Goal: Information Seeking & Learning: Find specific fact

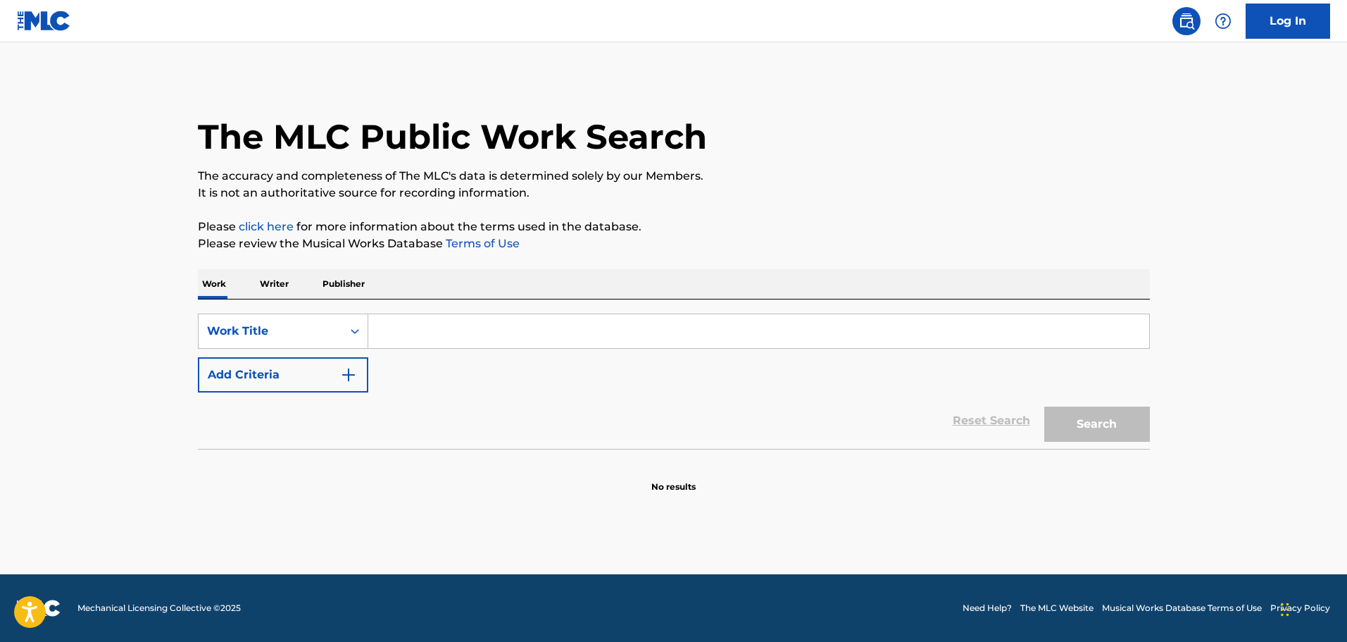
click at [340, 373] on img "Search Form" at bounding box center [348, 374] width 17 height 17
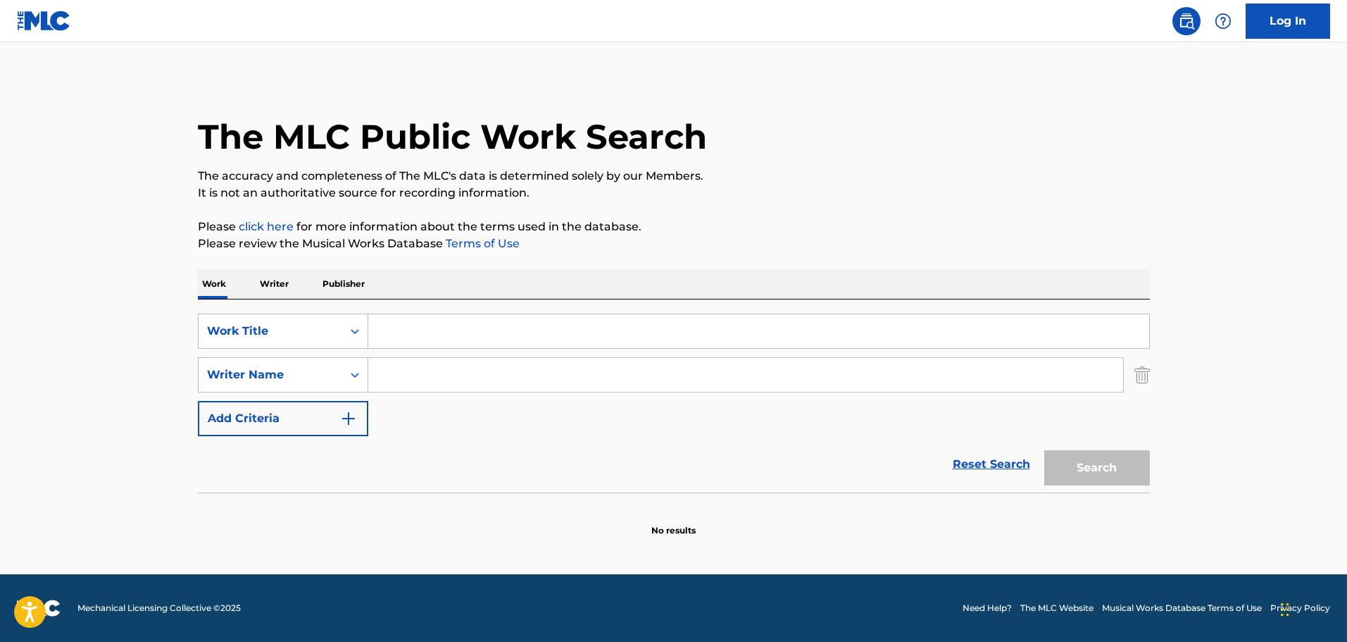
click at [401, 373] on input "Search Form" at bounding box center [745, 375] width 755 height 34
type input "[PERSON_NAME]"
click at [436, 332] on input "Search Form" at bounding box center [758, 331] width 781 height 34
type input "eunice"
click at [1044, 450] on button "Search" at bounding box center [1097, 467] width 106 height 35
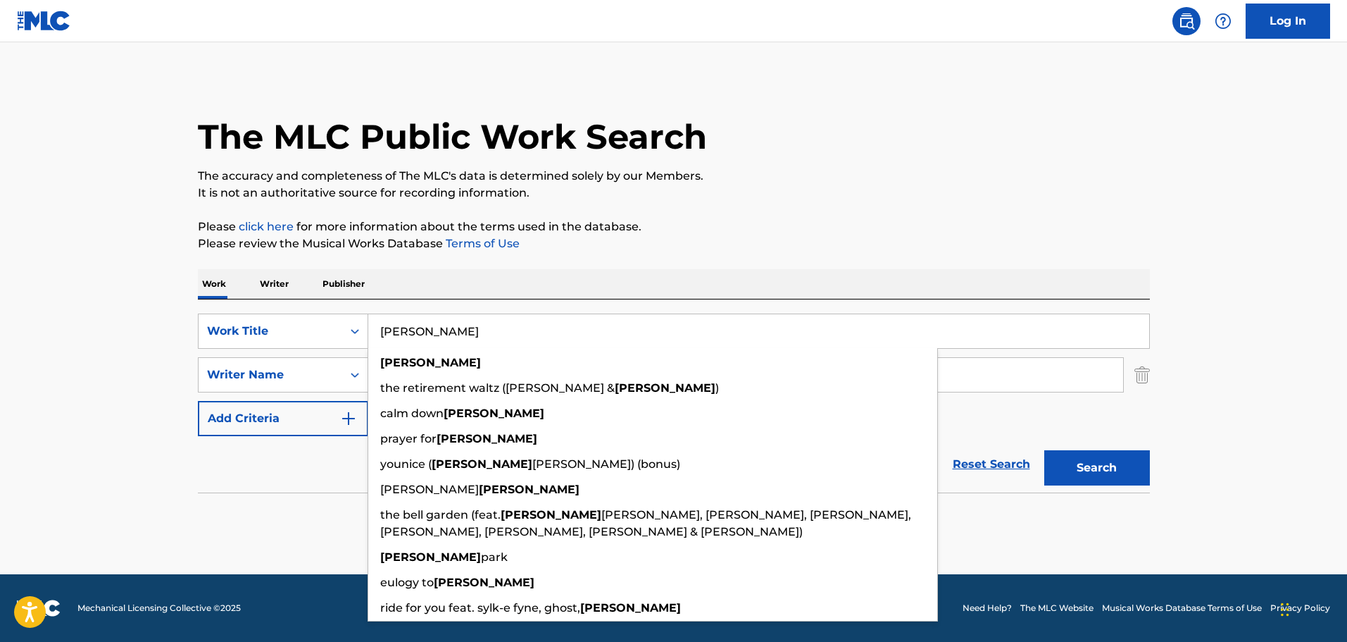
click at [129, 531] on main "The MLC Public Work Search The accuracy and completeness of The MLC's data is d…" at bounding box center [673, 308] width 1347 height 532
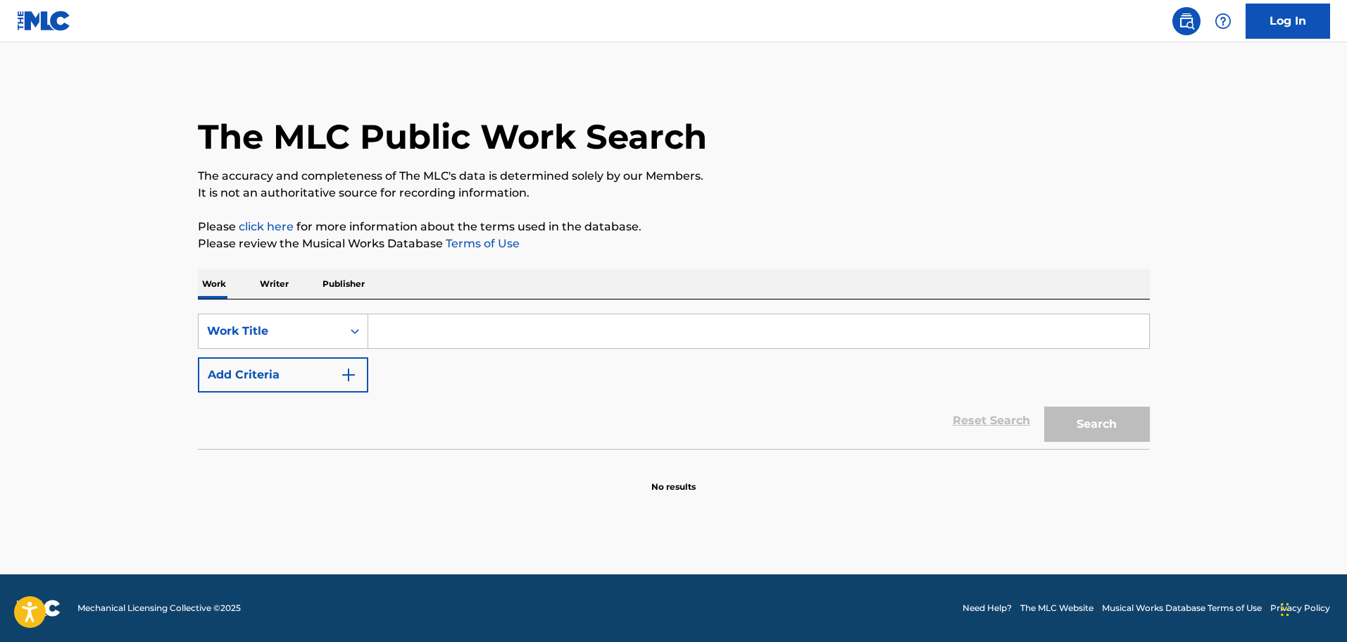
click at [320, 381] on button "Add Criteria" at bounding box center [283, 374] width 170 height 35
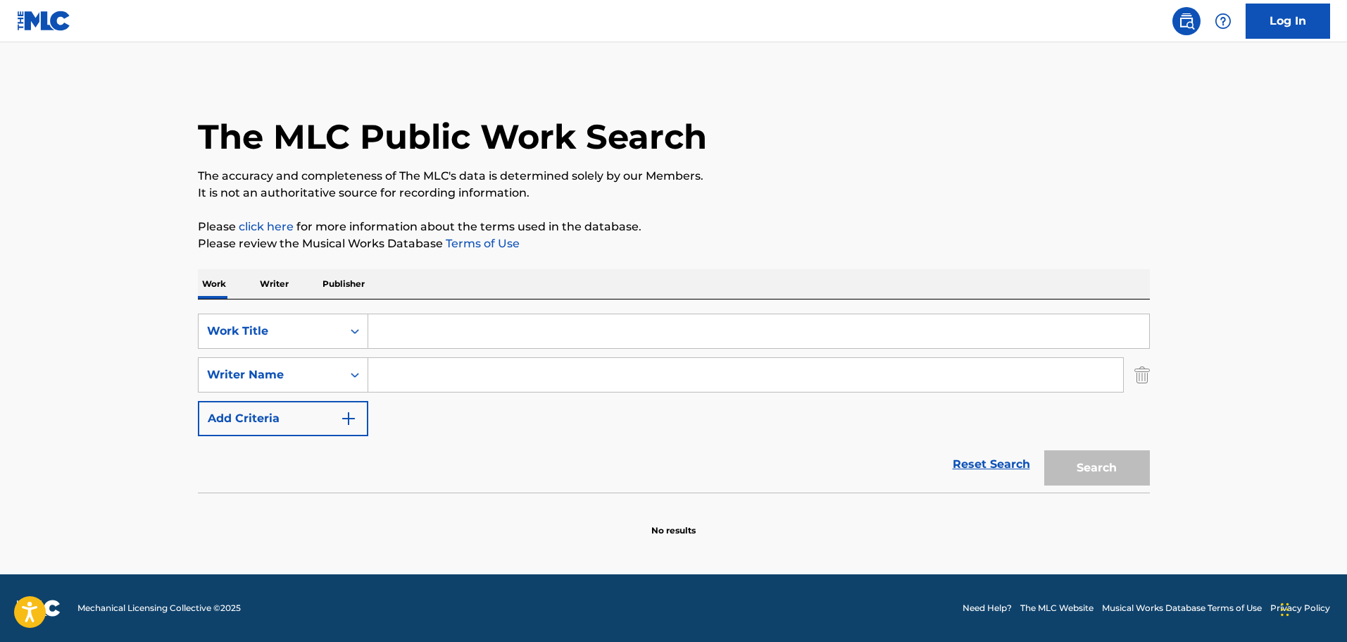
click at [430, 380] on input "Search Form" at bounding box center [745, 375] width 755 height 34
paste input "Ken Howard"
type input "Ken Howard"
click at [427, 325] on input "Search Form" at bounding box center [758, 331] width 781 height 34
click at [434, 341] on input "Search Form" at bounding box center [758, 331] width 781 height 34
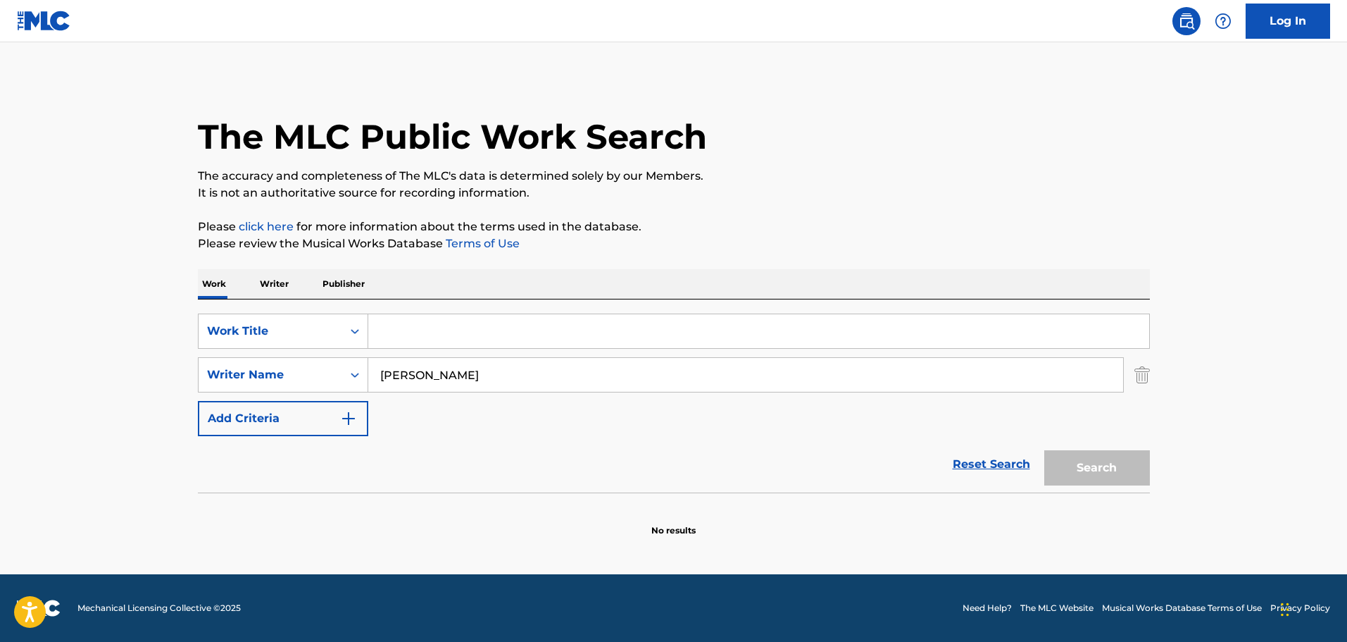
paste input "Miss Marple"
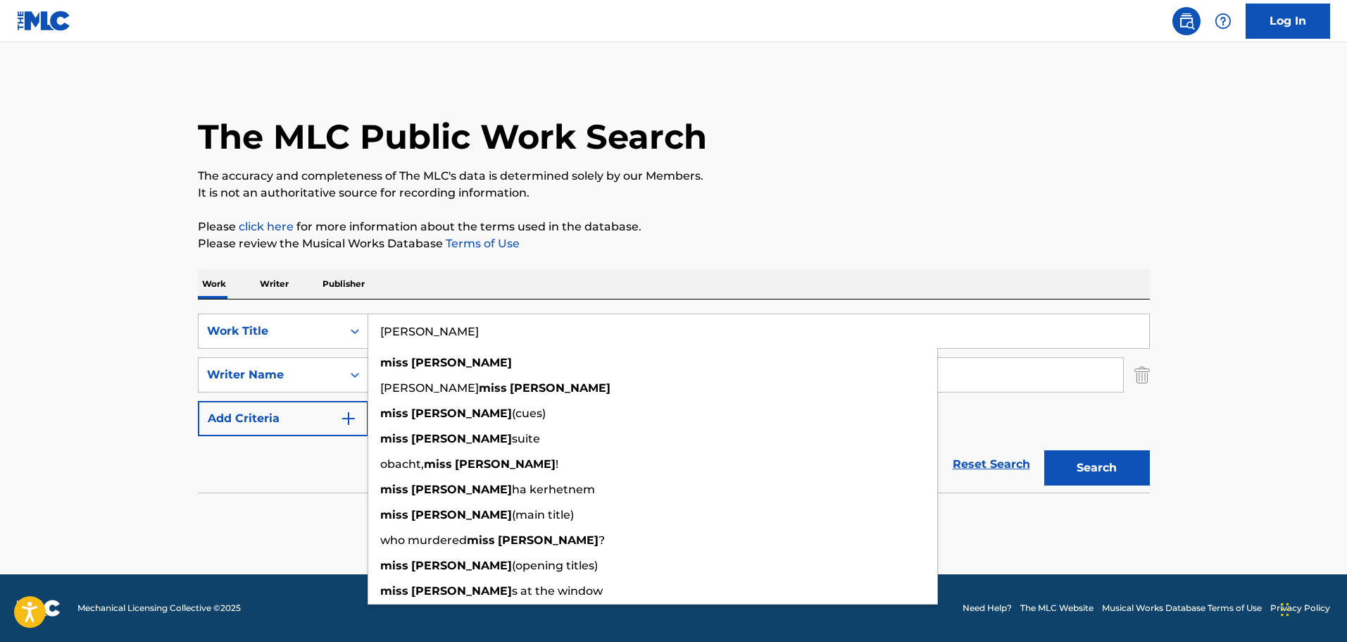
type input "Miss Marple"
click at [1111, 470] on button "Search" at bounding box center [1097, 467] width 106 height 35
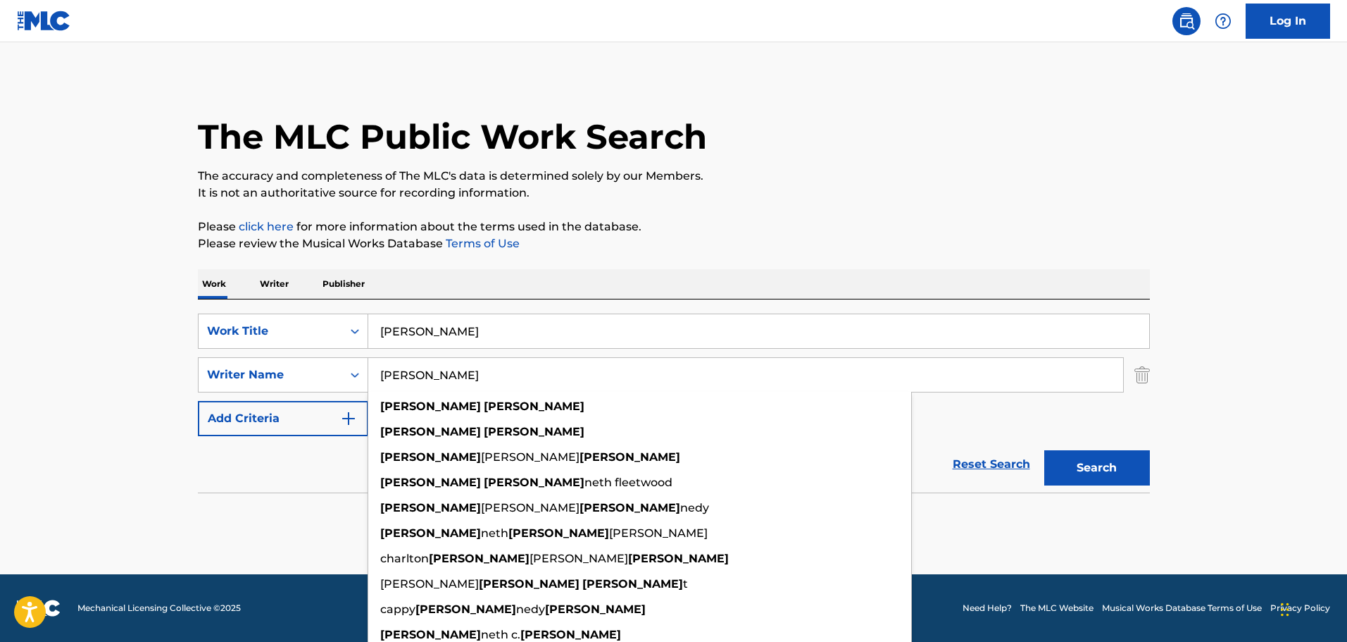
click at [399, 389] on input "Ken Howard" at bounding box center [745, 375] width 755 height 34
paste input "Alan Blaikley"
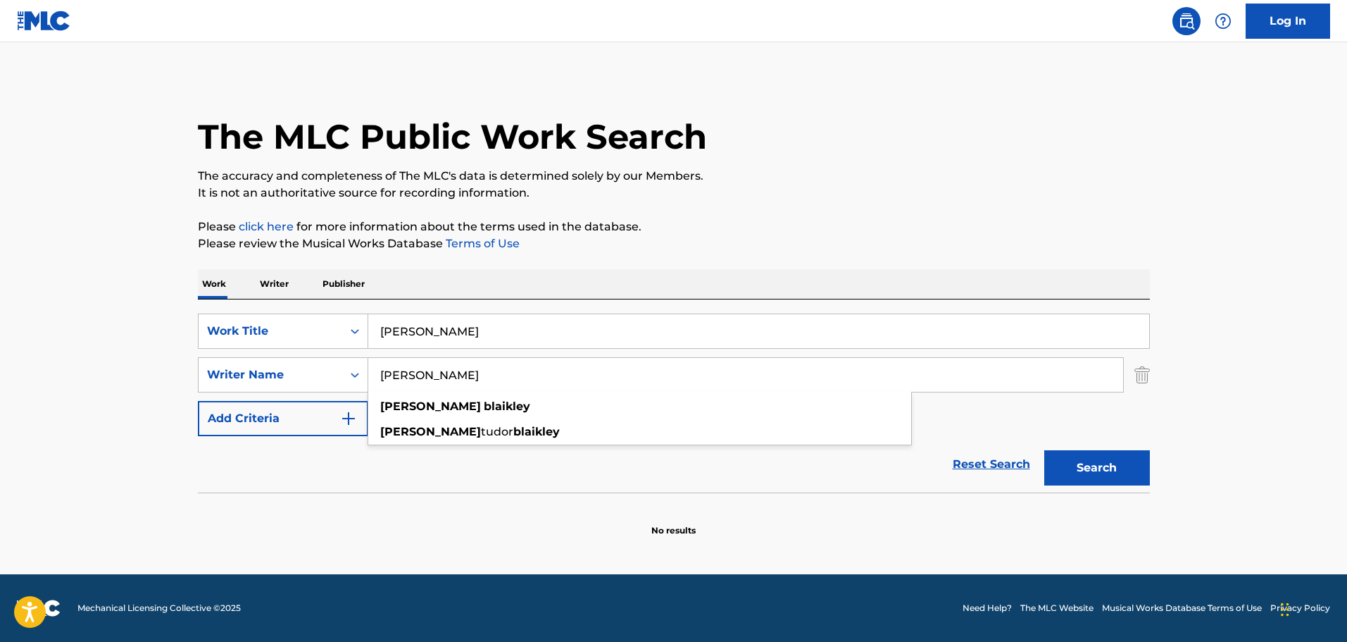
type input "Alan Blaikley"
click at [1091, 473] on button "Search" at bounding box center [1097, 467] width 106 height 35
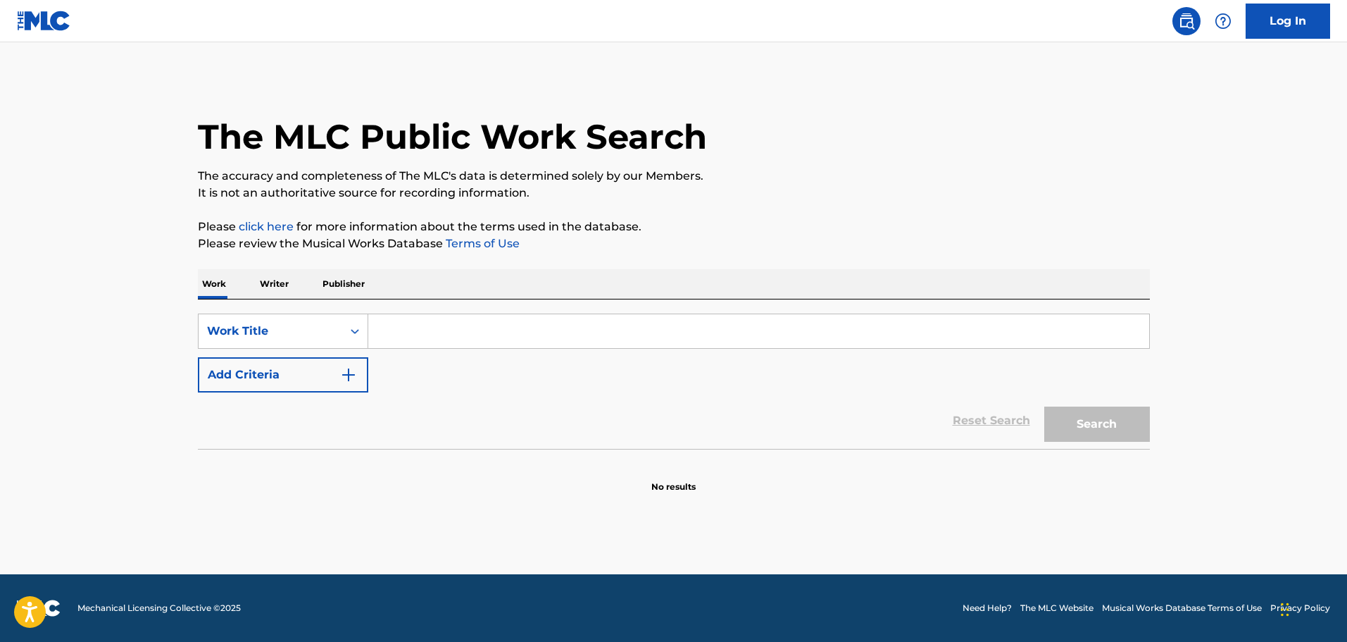
click at [293, 376] on button "Add Criteria" at bounding box center [283, 374] width 170 height 35
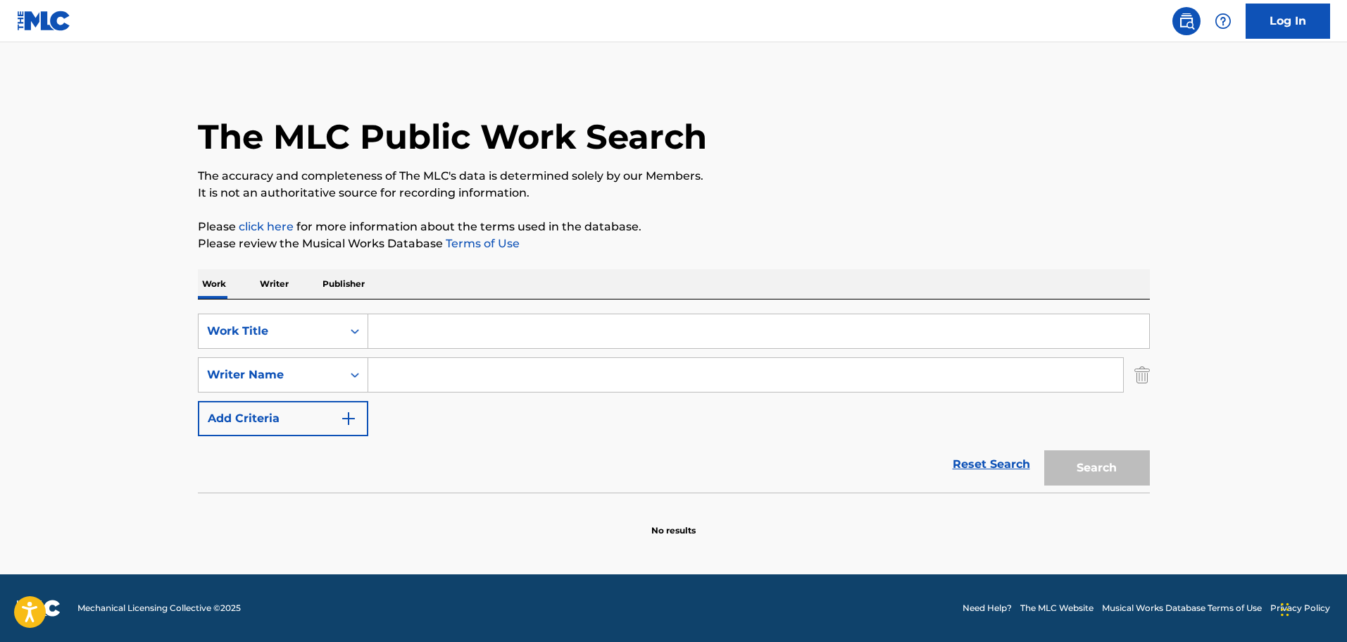
click at [449, 389] on input "Search Form" at bounding box center [745, 375] width 755 height 34
paste input "Lyn Murray"
type input "Lyn Murray"
click at [454, 339] on input "Search Form" at bounding box center [758, 331] width 781 height 34
paste input "Hercule Poirot"
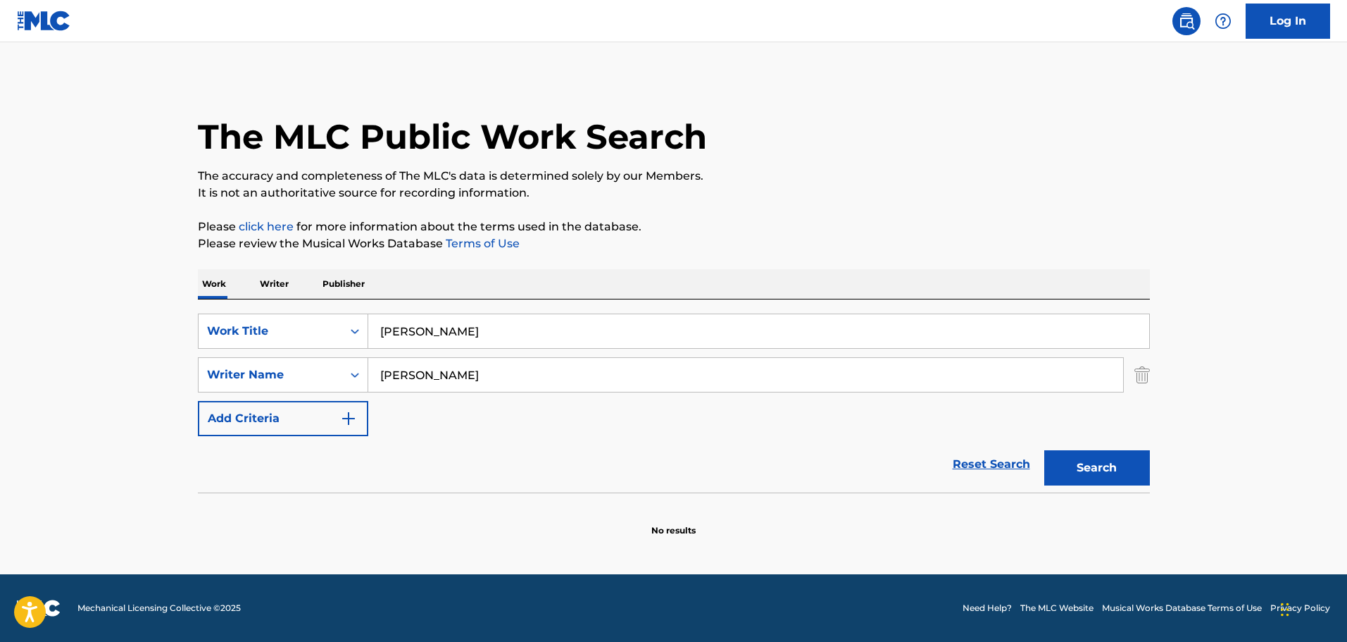
click at [1121, 471] on button "Search" at bounding box center [1097, 467] width 106 height 35
click at [527, 315] on input "Hercule Poirot" at bounding box center [758, 331] width 781 height 34
paste input "General Electric Theater"
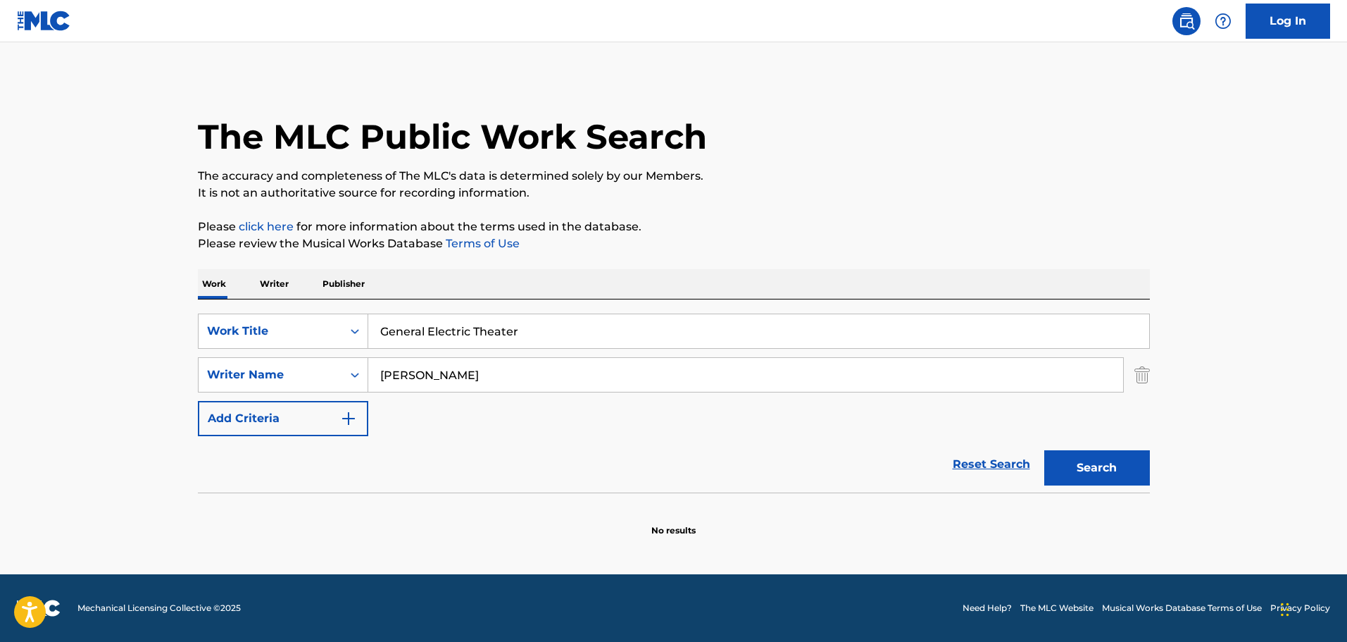
type input "General Electric Theater"
click at [1092, 474] on button "Search" at bounding box center [1097, 467] width 106 height 35
click at [423, 332] on input "General Electric Theater" at bounding box center [758, 331] width 781 height 34
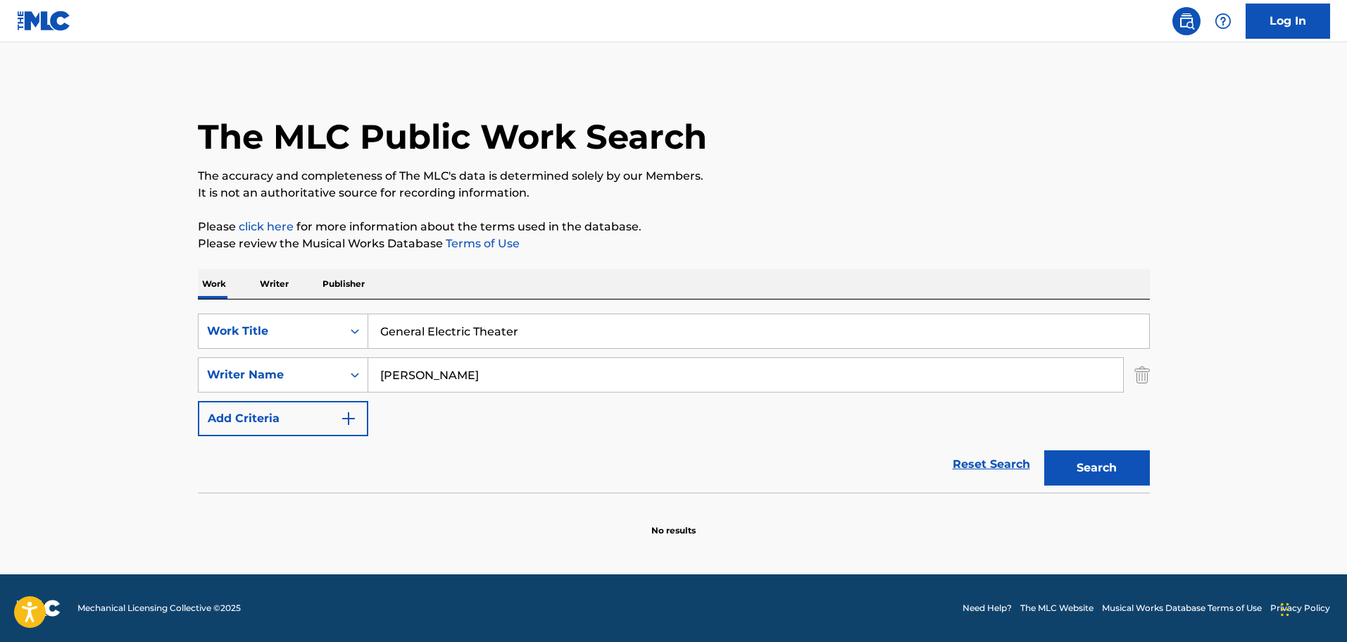
drag, startPoint x: 423, startPoint y: 332, endPoint x: 415, endPoint y: 333, distance: 8.6
click at [415, 333] on input "General Electric Theater" at bounding box center [758, 331] width 781 height 34
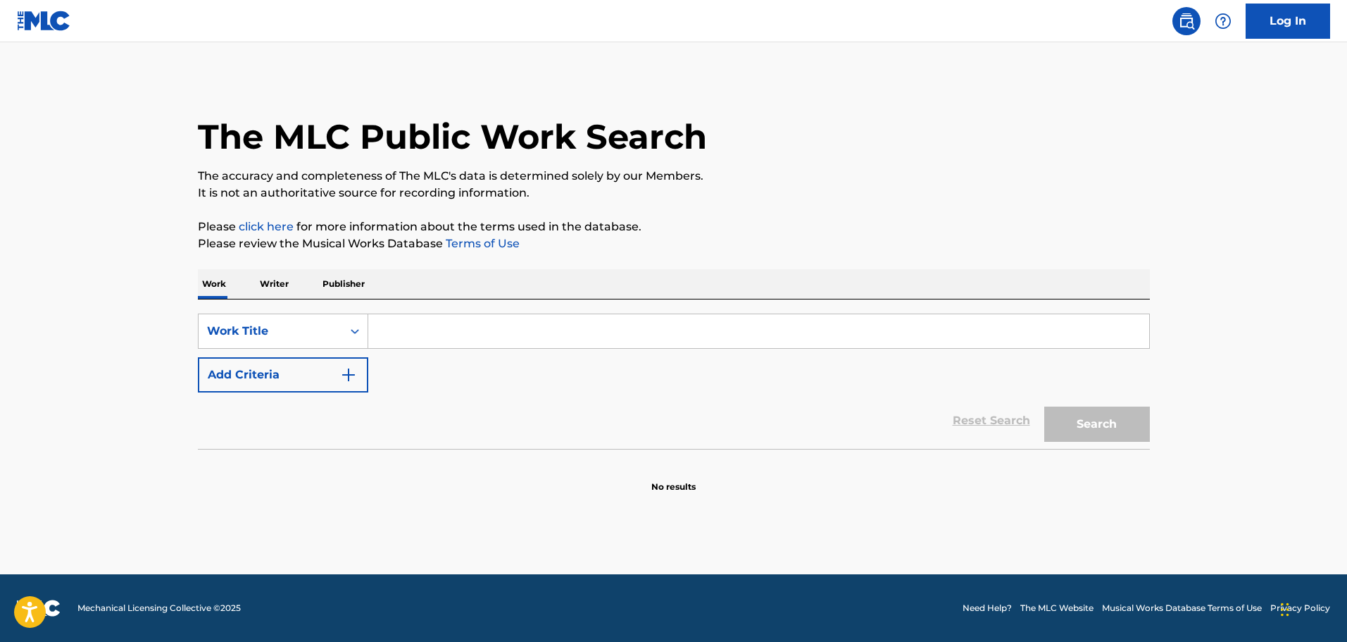
click at [405, 376] on div "SearchWithCriteriae3449214-e54e-4df6-96cf-a40c41490d57 Work Title Add Criteria" at bounding box center [674, 352] width 952 height 79
drag, startPoint x: 406, startPoint y: 376, endPoint x: 362, endPoint y: 375, distance: 43.7
click at [404, 376] on div "SearchWithCriteriae3449214-e54e-4df6-96cf-a40c41490d57 Work Title Add Criteria" at bounding box center [674, 352] width 952 height 79
click at [344, 377] on img "Search Form" at bounding box center [348, 374] width 17 height 17
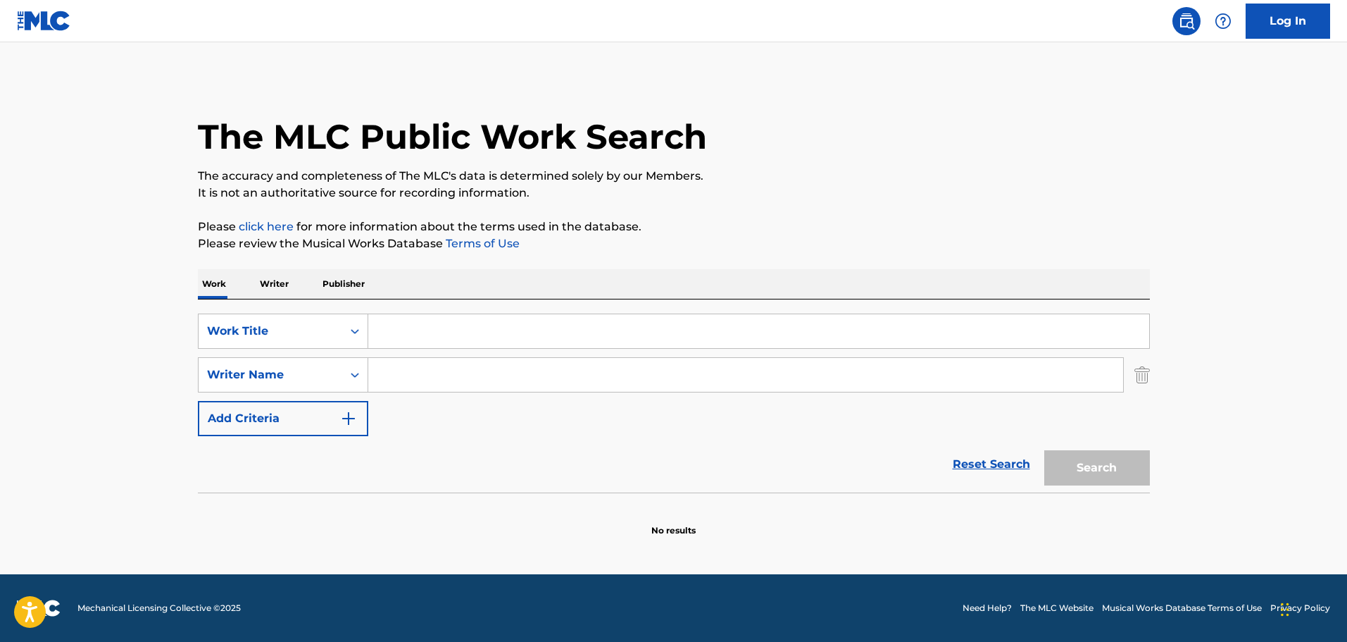
click at [396, 375] on input "Search Form" at bounding box center [745, 375] width 755 height 34
paste input "Hal Lindes"
type input "Hal Lindes"
click at [426, 333] on input "Search Form" at bounding box center [758, 331] width 781 height 34
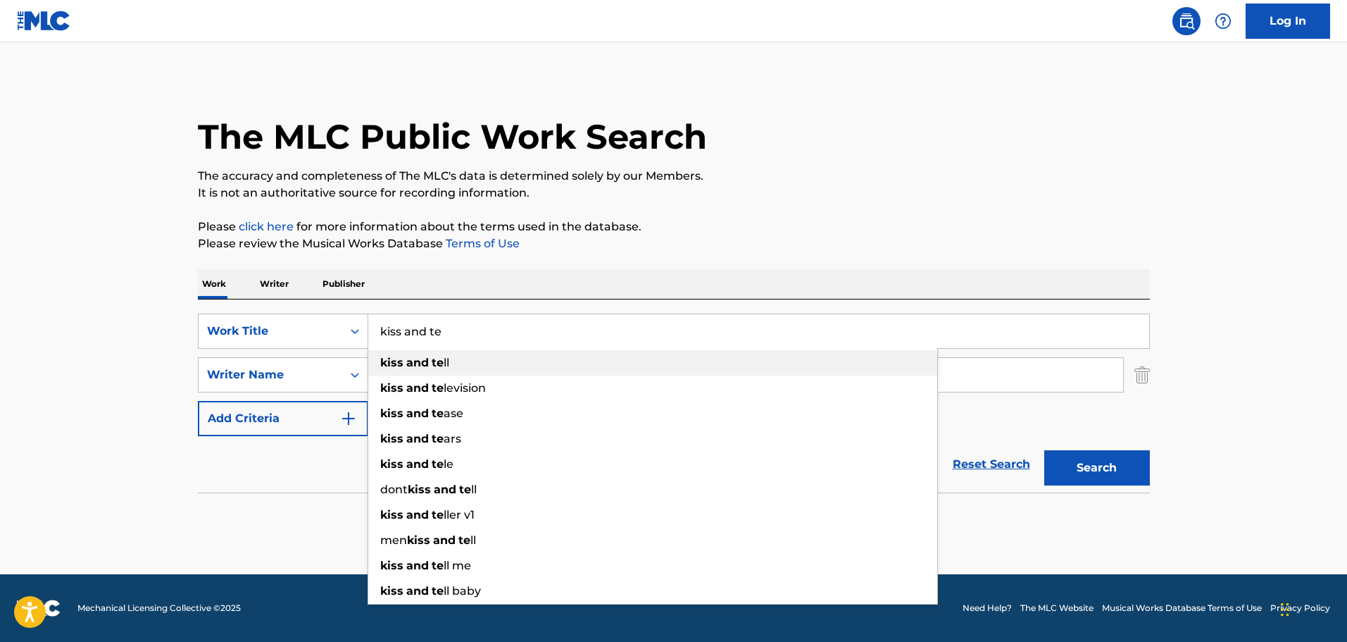
click at [449, 364] on span "ll" at bounding box center [447, 362] width 6 height 13
type input "kiss and tell"
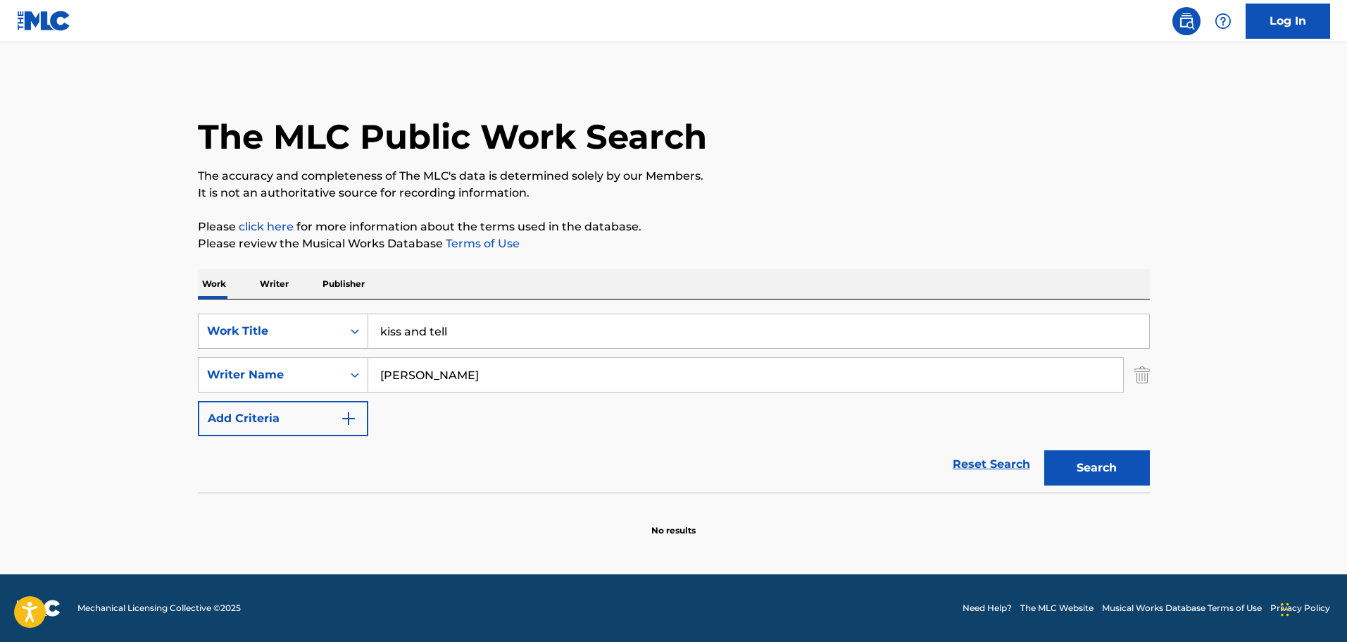
click at [1079, 469] on button "Search" at bounding box center [1097, 467] width 106 height 35
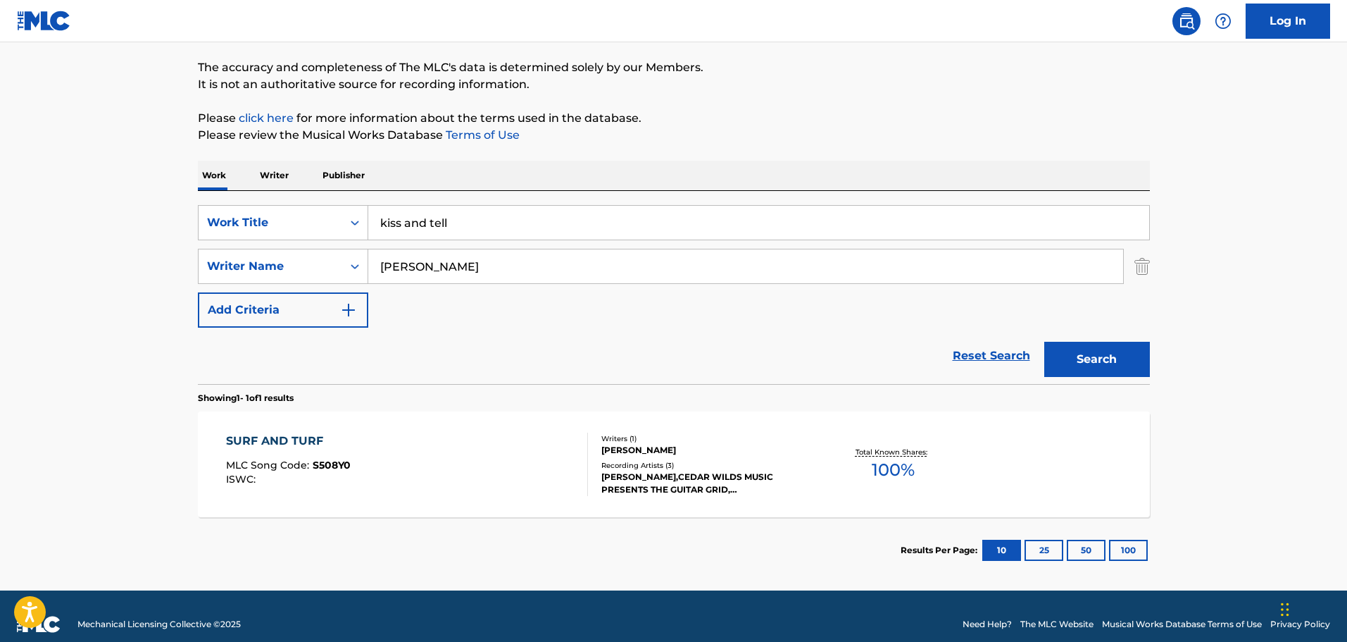
scroll to position [125, 0]
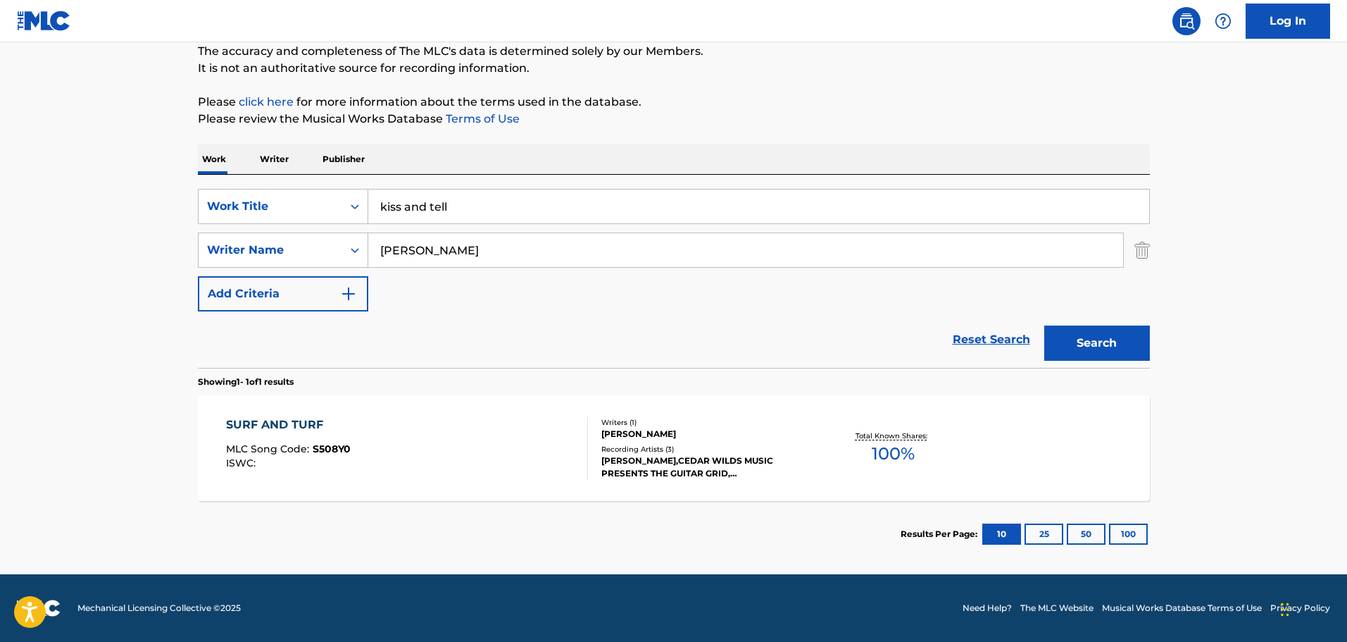
click at [499, 476] on div "SURF AND TURF MLC Song Code : S508Y0 ISWC :" at bounding box center [407, 447] width 362 height 63
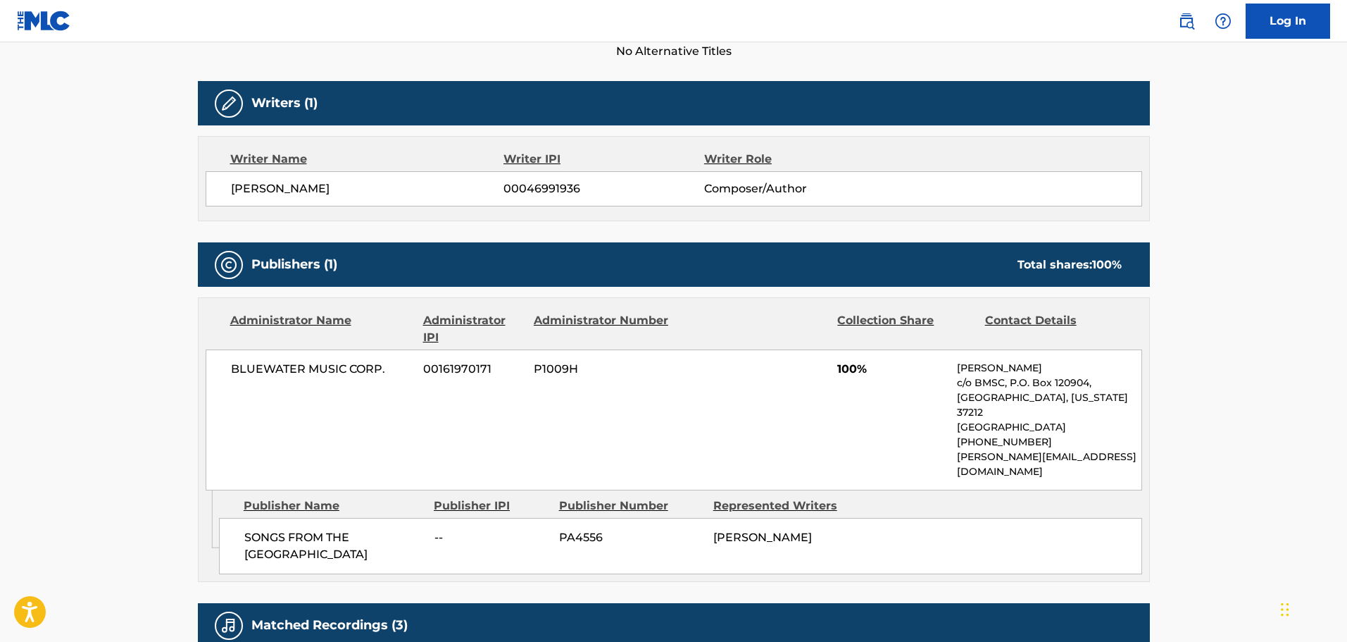
scroll to position [360, 0]
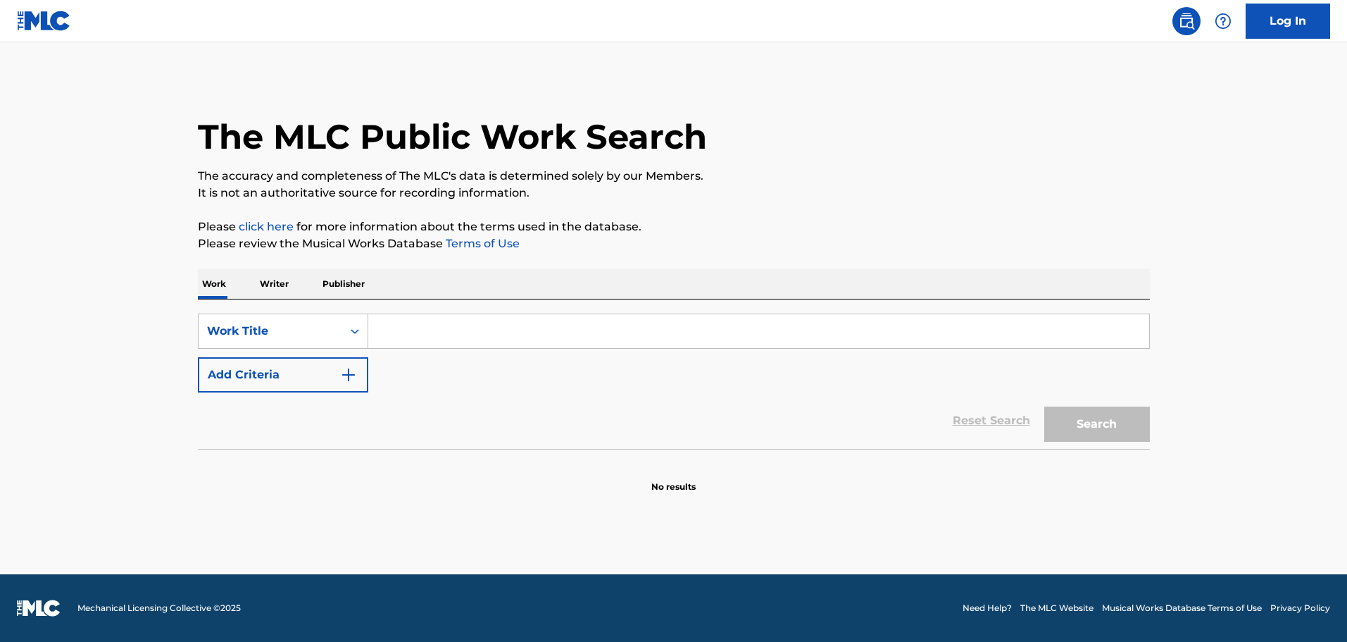
click at [540, 335] on input "Search Form" at bounding box center [758, 331] width 781 height 34
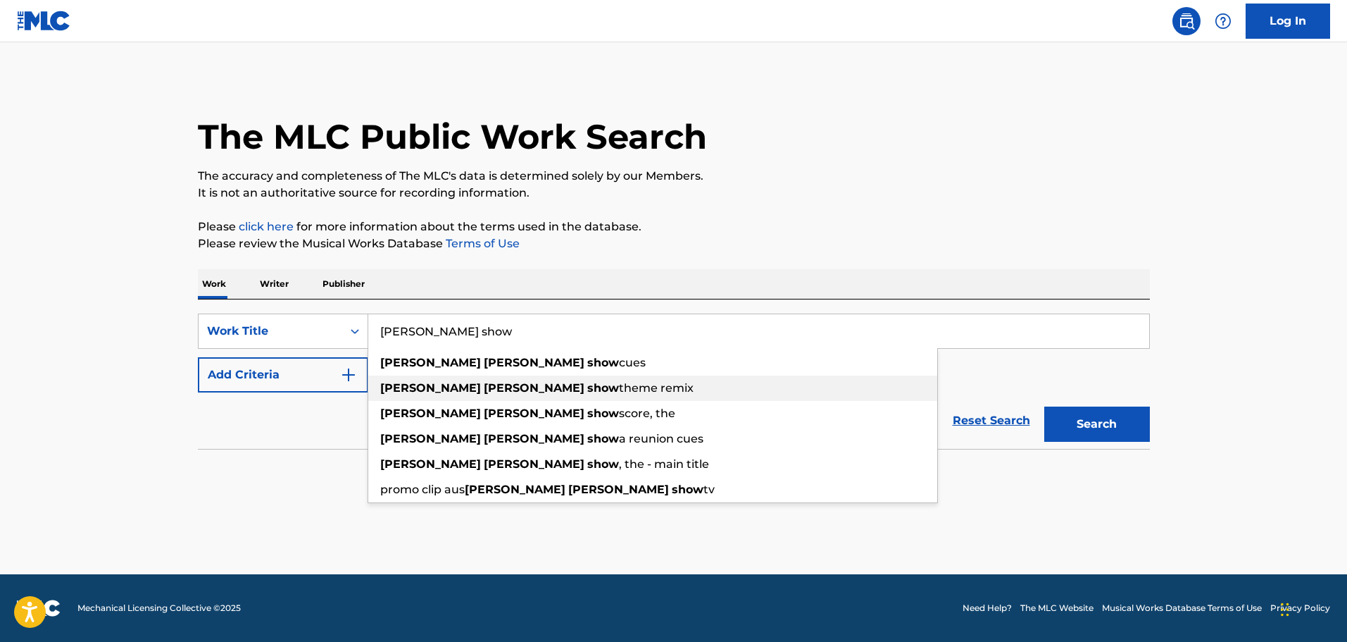
click at [587, 360] on strong "show" at bounding box center [603, 362] width 32 height 13
type input "[PERSON_NAME] show cues"
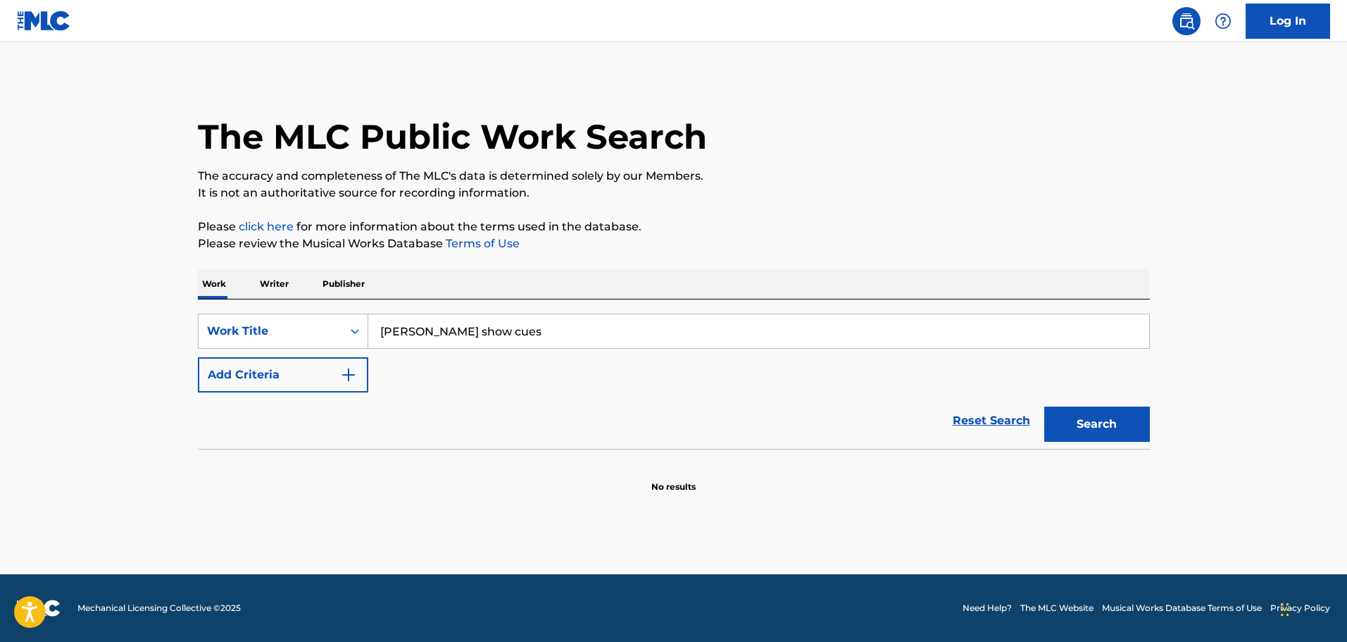
drag, startPoint x: 284, startPoint y: 376, endPoint x: 293, endPoint y: 377, distance: 9.2
click at [289, 377] on button "Add Criteria" at bounding box center [283, 374] width 170 height 35
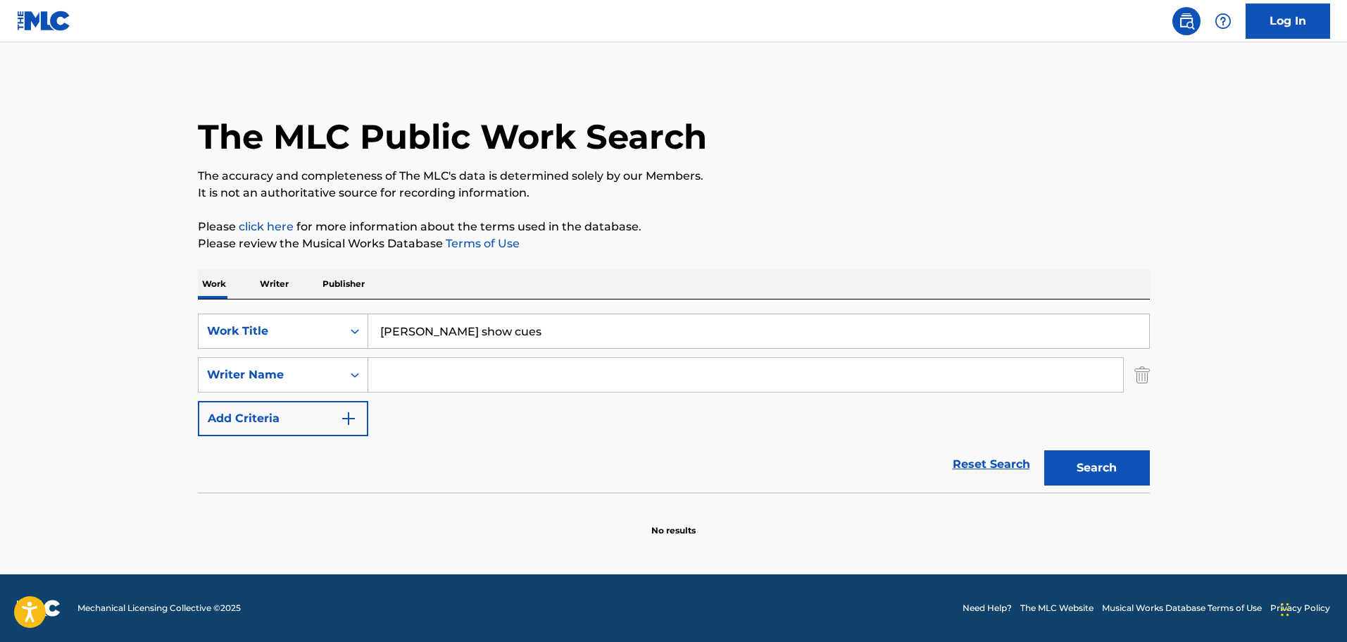
click at [487, 382] on input "Search Form" at bounding box center [745, 375] width 755 height 34
paste input "[PERSON_NAME]"
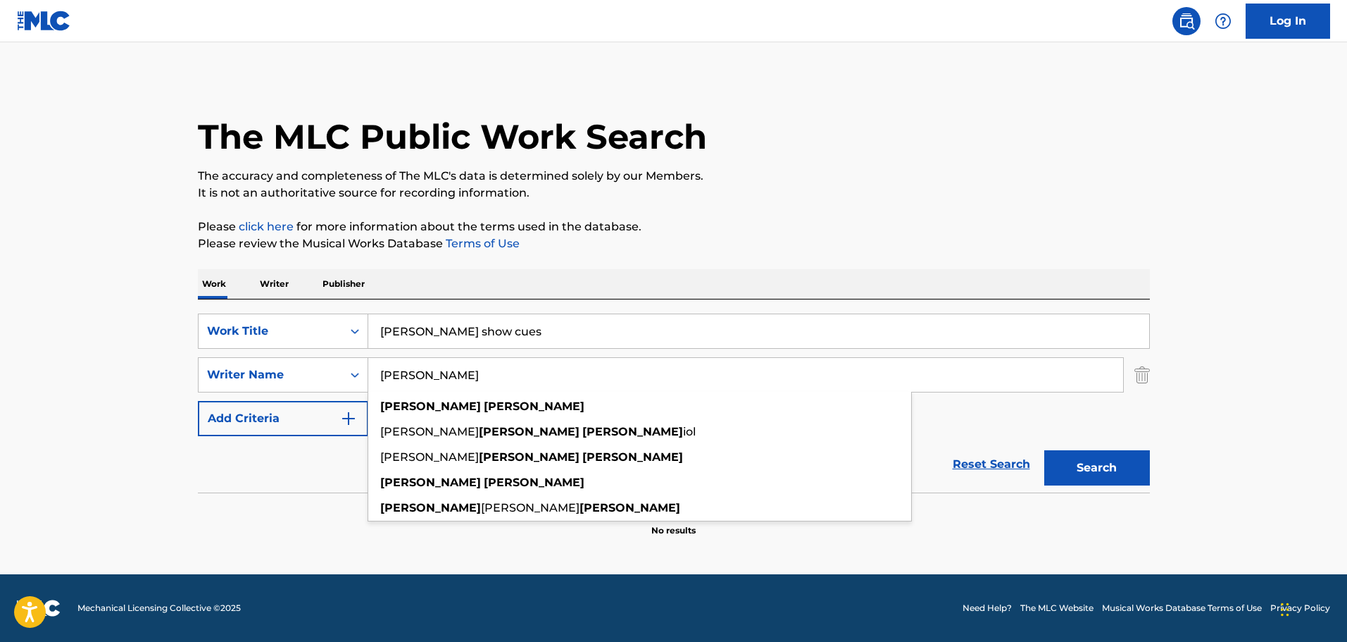
type input "Peter Matz"
click at [1143, 478] on button "Search" at bounding box center [1097, 467] width 106 height 35
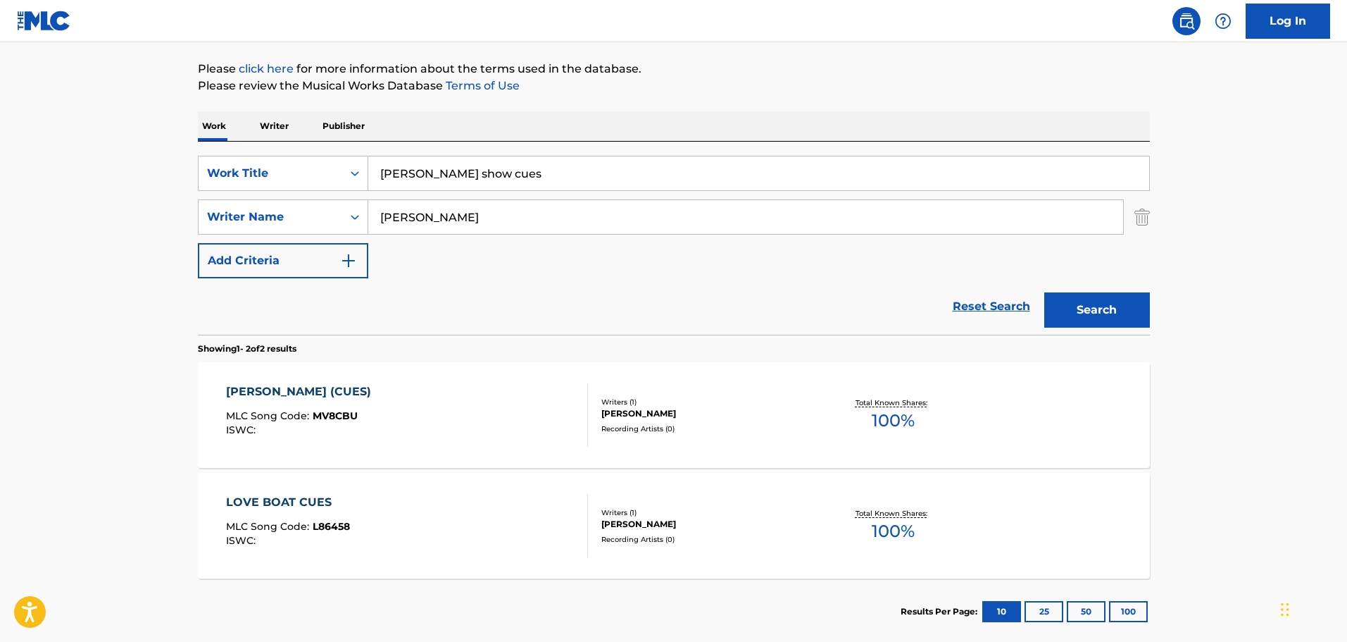
scroll to position [211, 0]
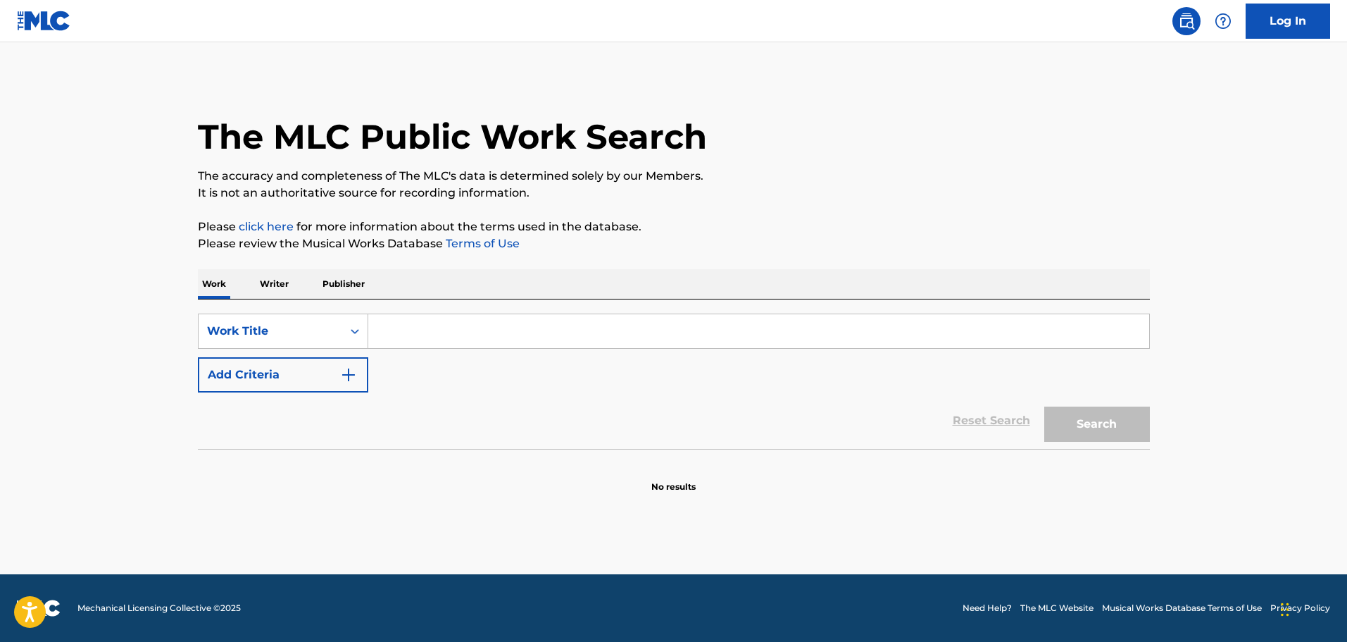
click at [428, 371] on div "SearchWithCriteriaa8d49d79-90dd-47c0-9150-8f036e2c418b Work Title Add Criteria" at bounding box center [674, 352] width 952 height 79
click at [364, 376] on button "Add Criteria" at bounding box center [283, 374] width 170 height 35
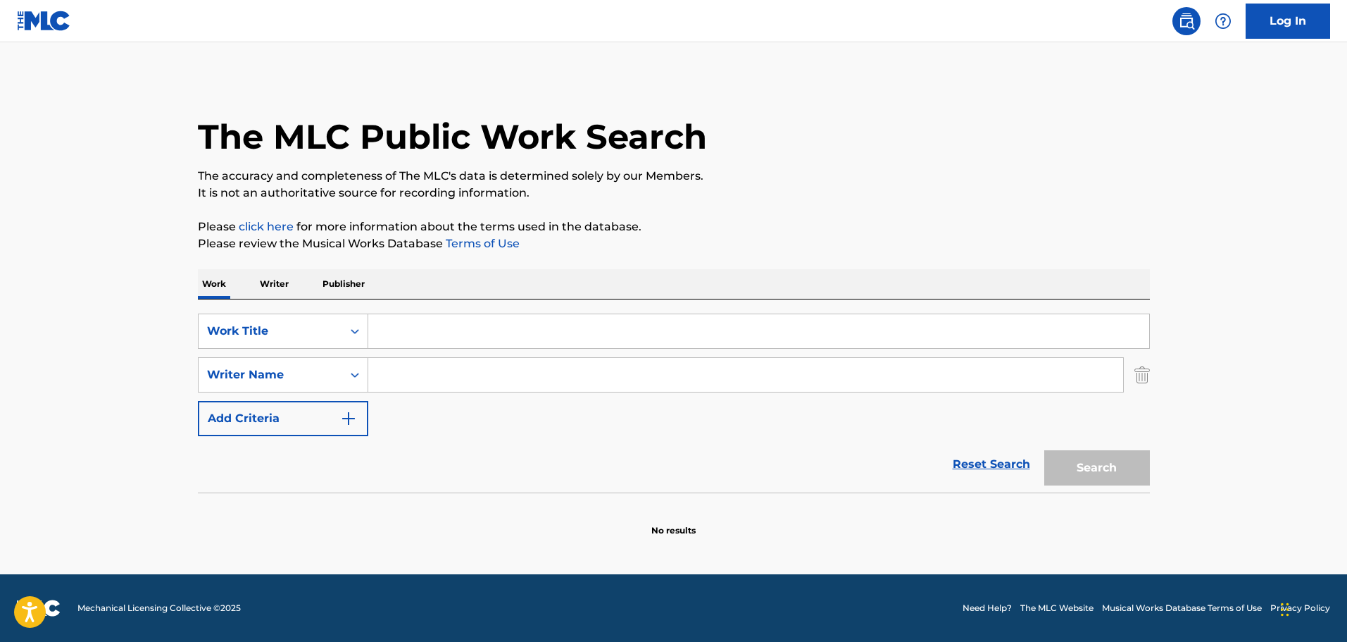
click at [406, 373] on input "Search Form" at bounding box center [745, 375] width 755 height 34
paste input "Malcolm Lindsay"
type input "Malcolm Lindsay"
click at [485, 337] on input "Search Form" at bounding box center [758, 331] width 781 height 34
paste input "Mysterious Creatures"
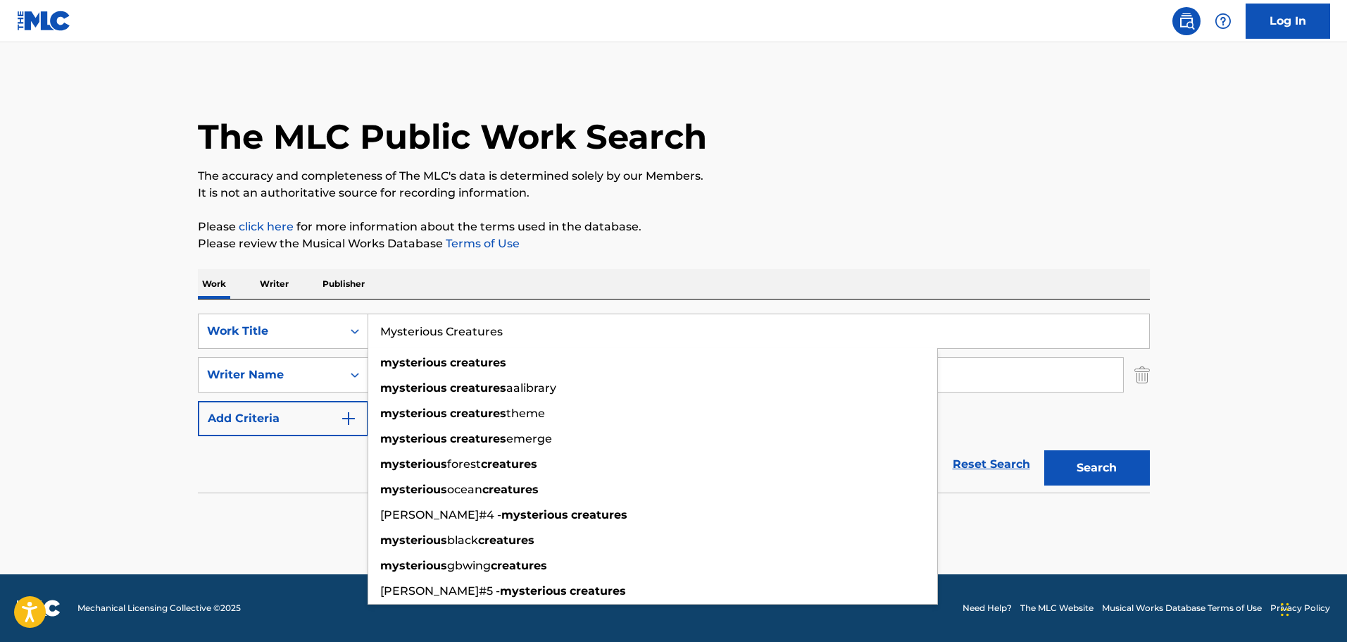
type input "Mysterious Creatures"
click at [1099, 478] on button "Search" at bounding box center [1097, 467] width 106 height 35
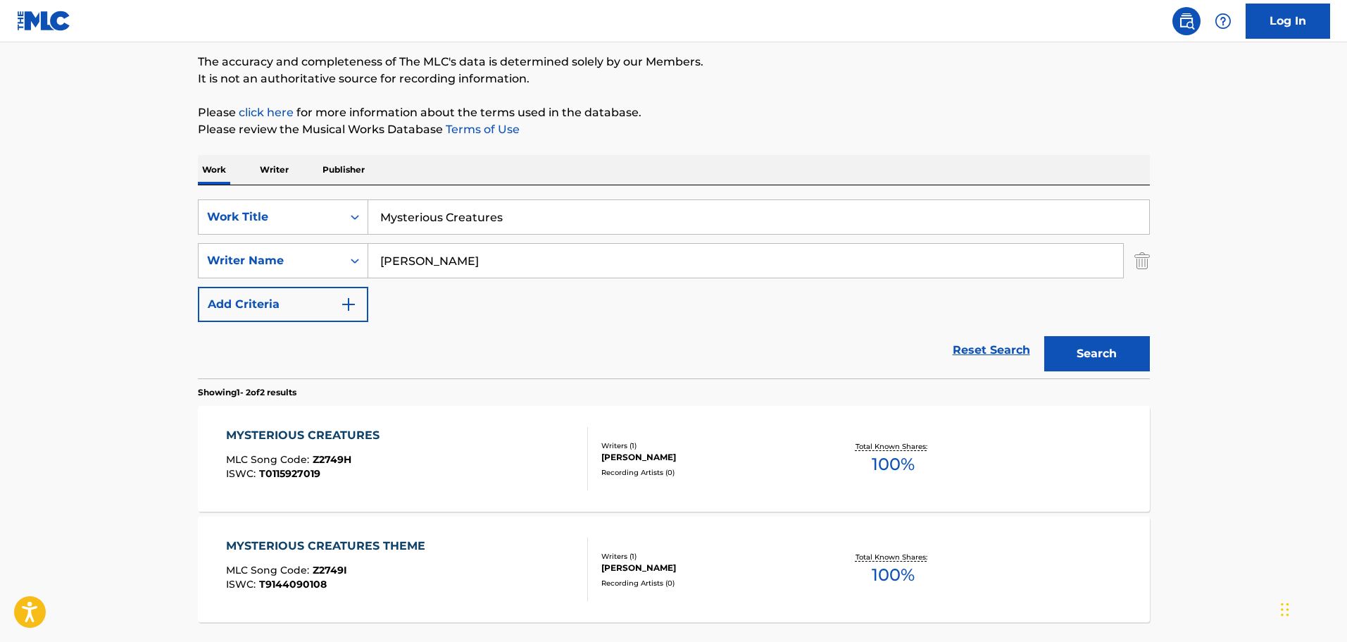
scroll to position [141, 0]
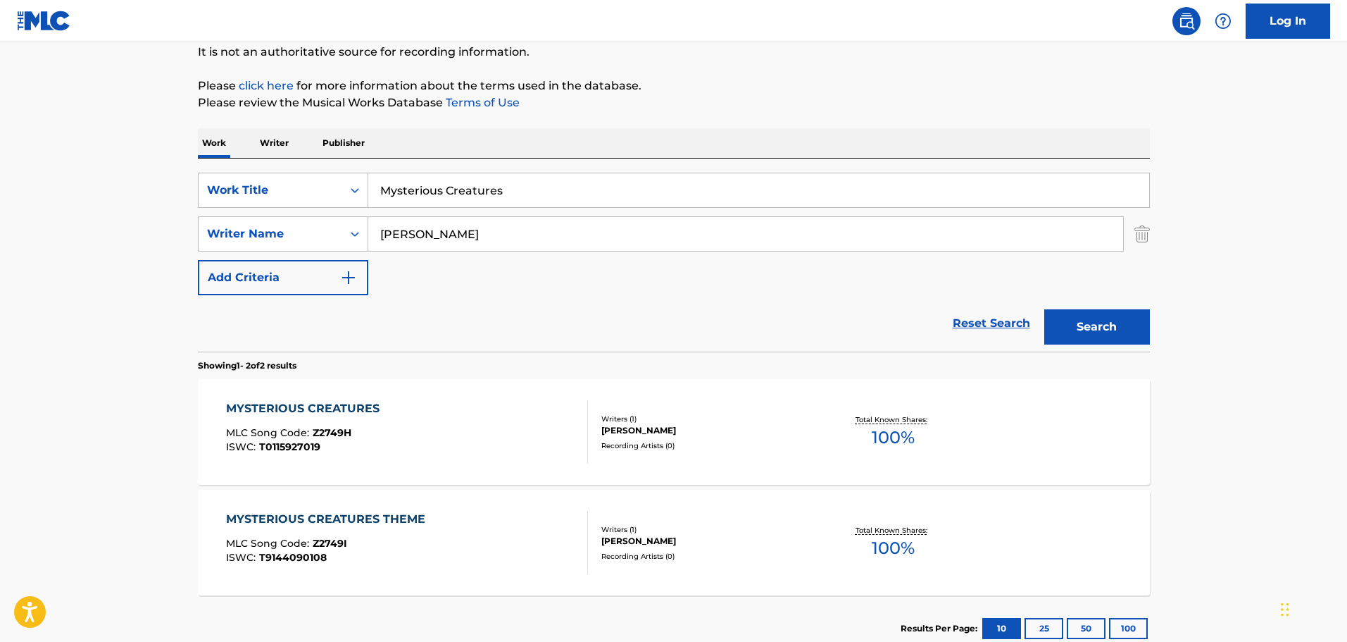
click at [437, 421] on div "MYSTERIOUS CREATURES MLC Song Code : Z2749H ISWC : T0115927019" at bounding box center [407, 431] width 362 height 63
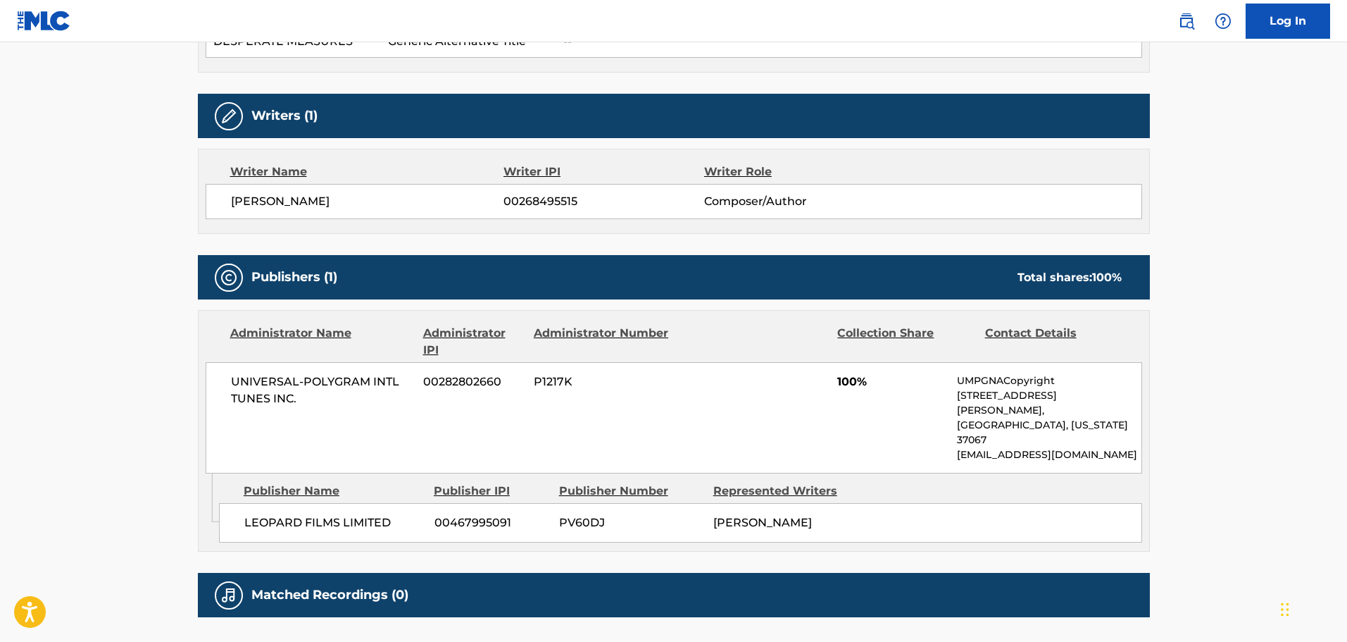
scroll to position [545, 0]
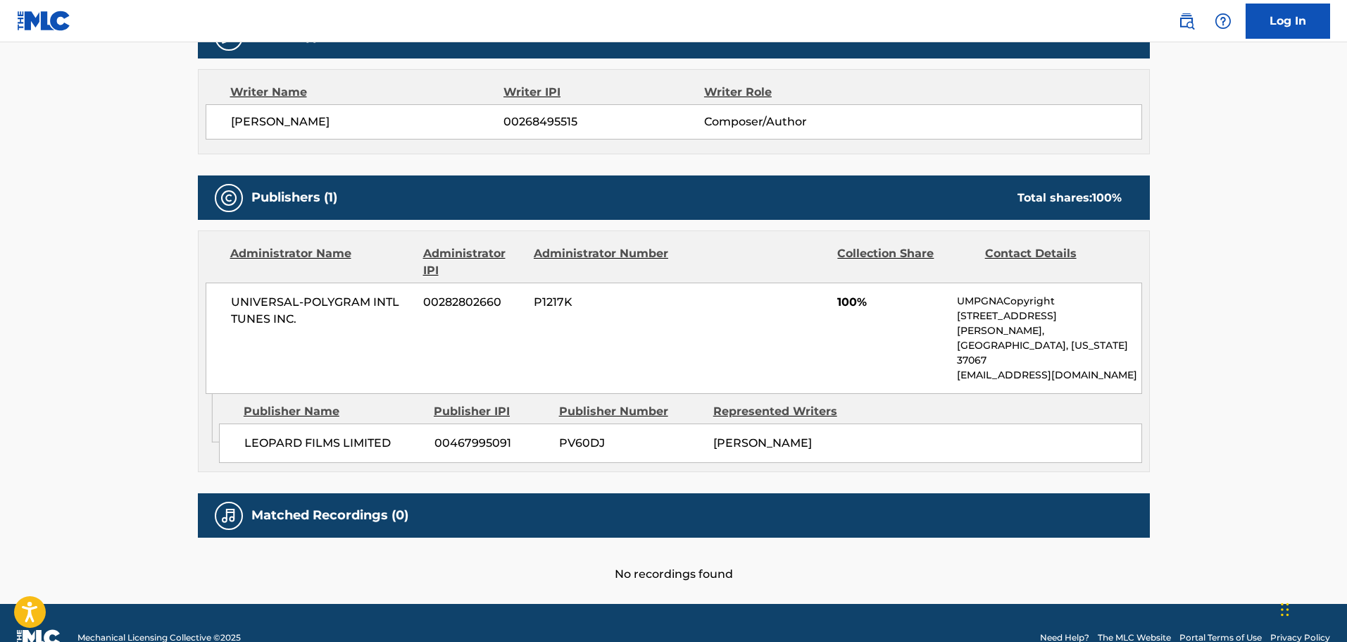
scroll to position [141, 0]
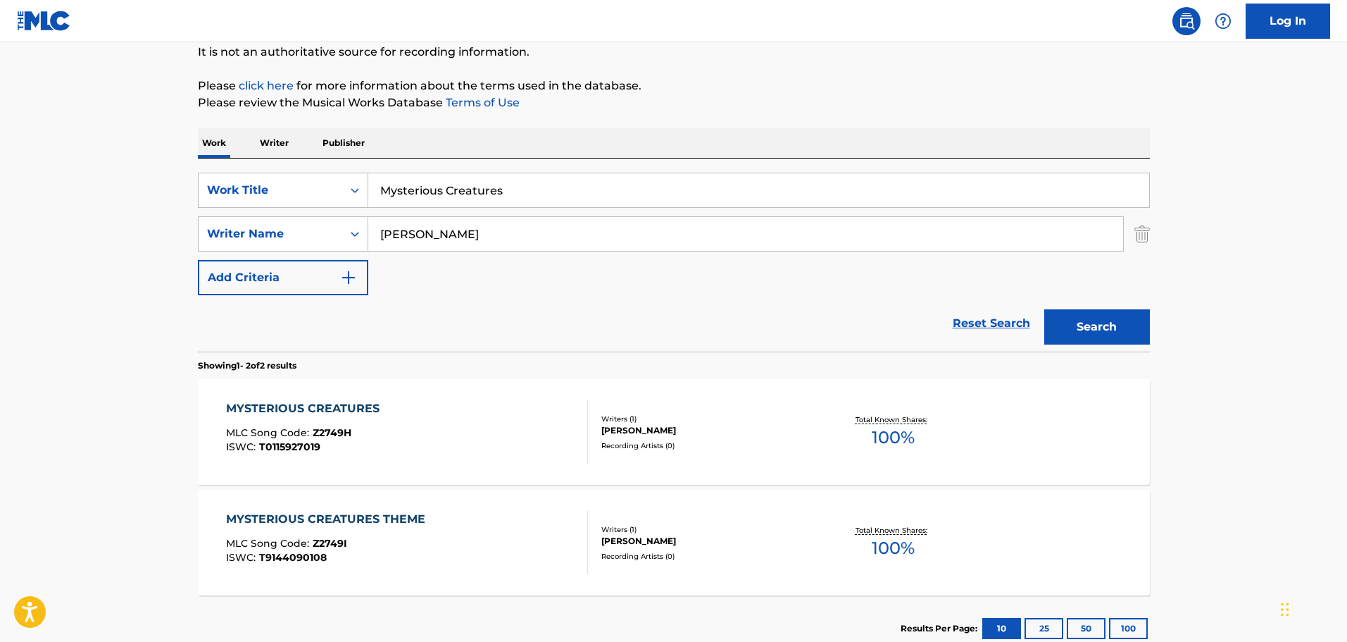
click at [366, 520] on div "MYSTERIOUS CREATURES THEME" at bounding box center [329, 519] width 206 height 17
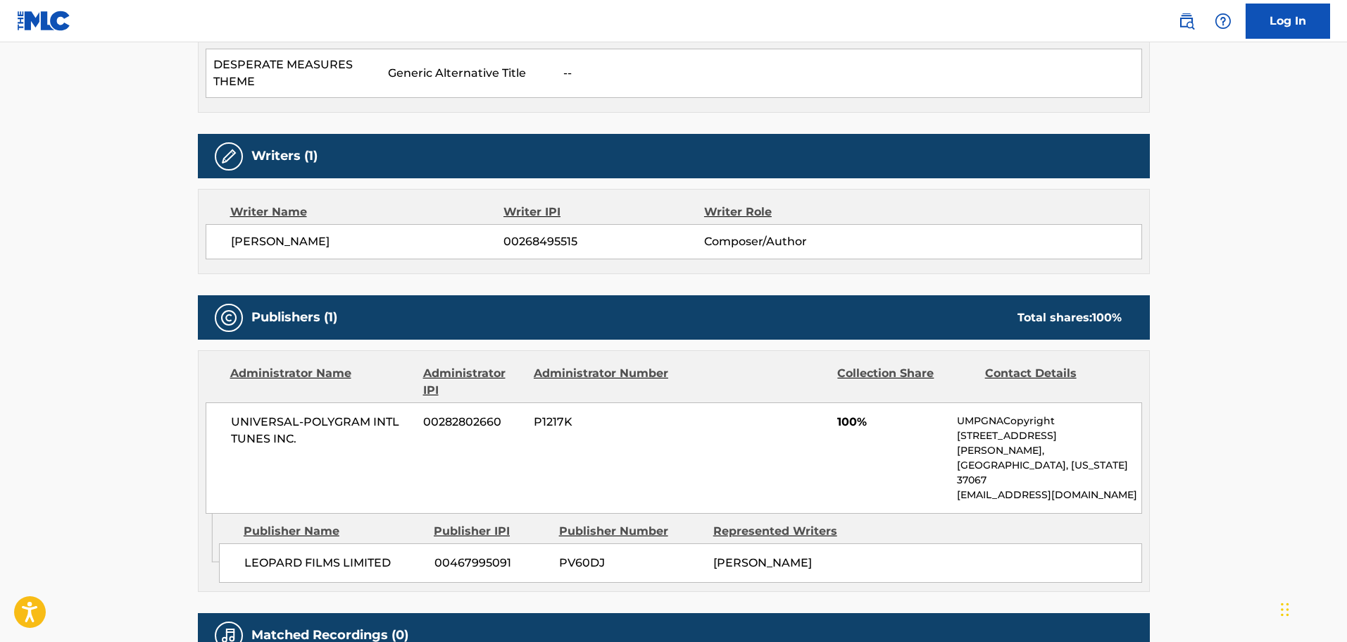
scroll to position [493, 0]
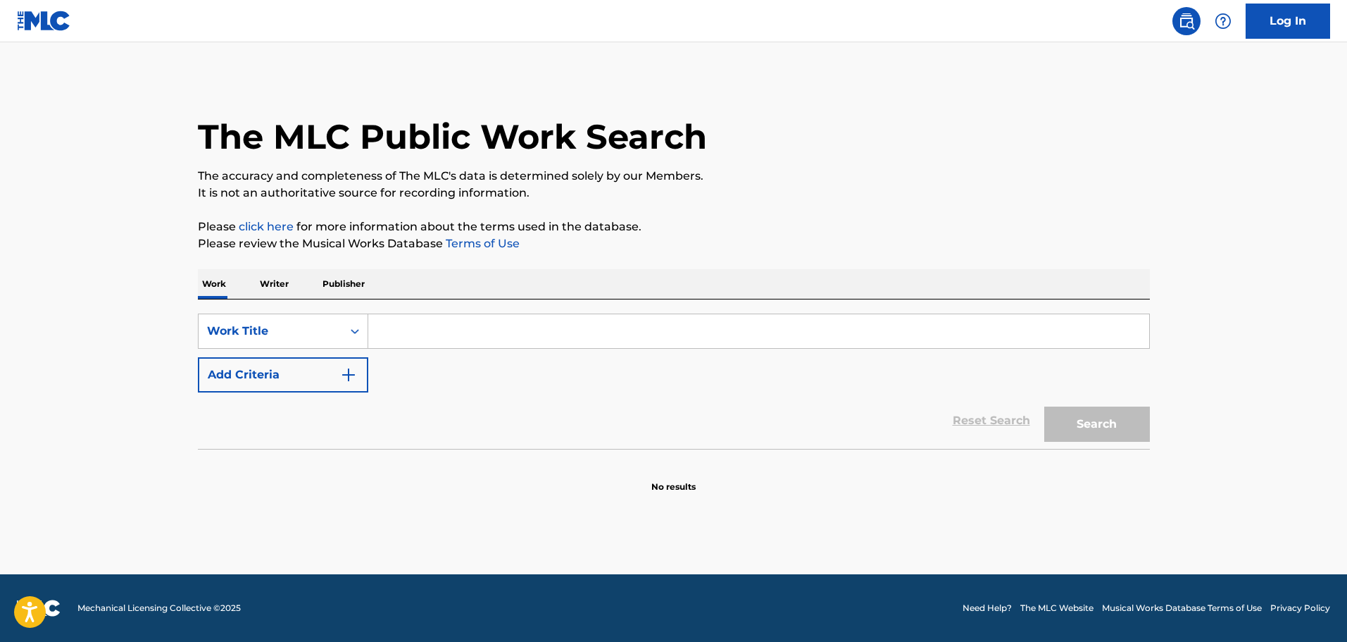
click at [404, 329] on input "Search Form" at bounding box center [758, 331] width 781 height 34
paste input "Mysterious Creatures"
type input "Mysterious Creatures"
click at [352, 389] on button "Add Criteria" at bounding box center [283, 374] width 170 height 35
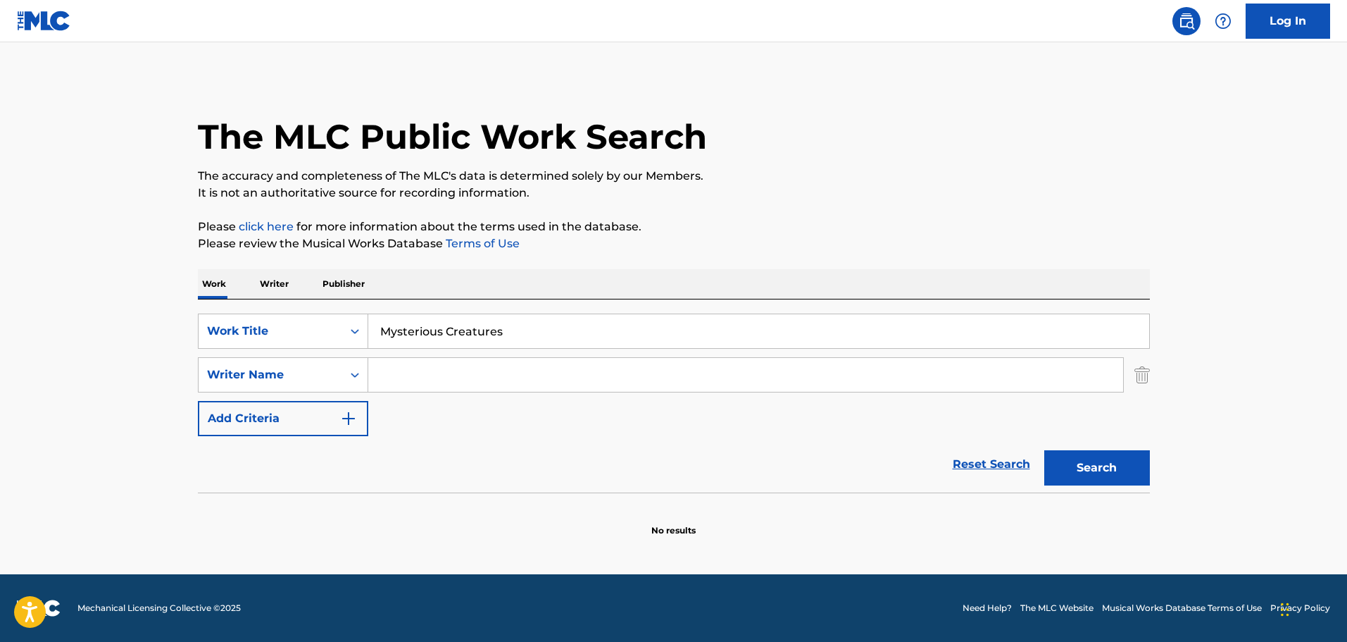
click at [394, 378] on input "Search Form" at bounding box center [745, 375] width 755 height 34
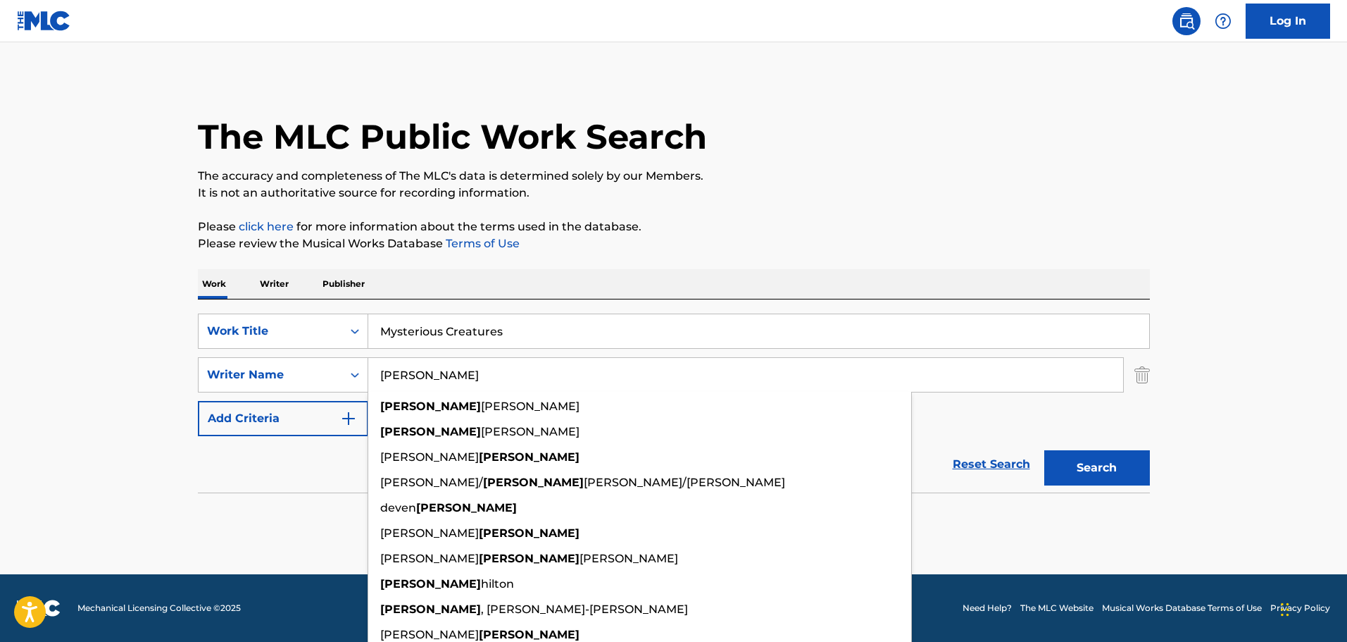
type input "[PERSON_NAME]"
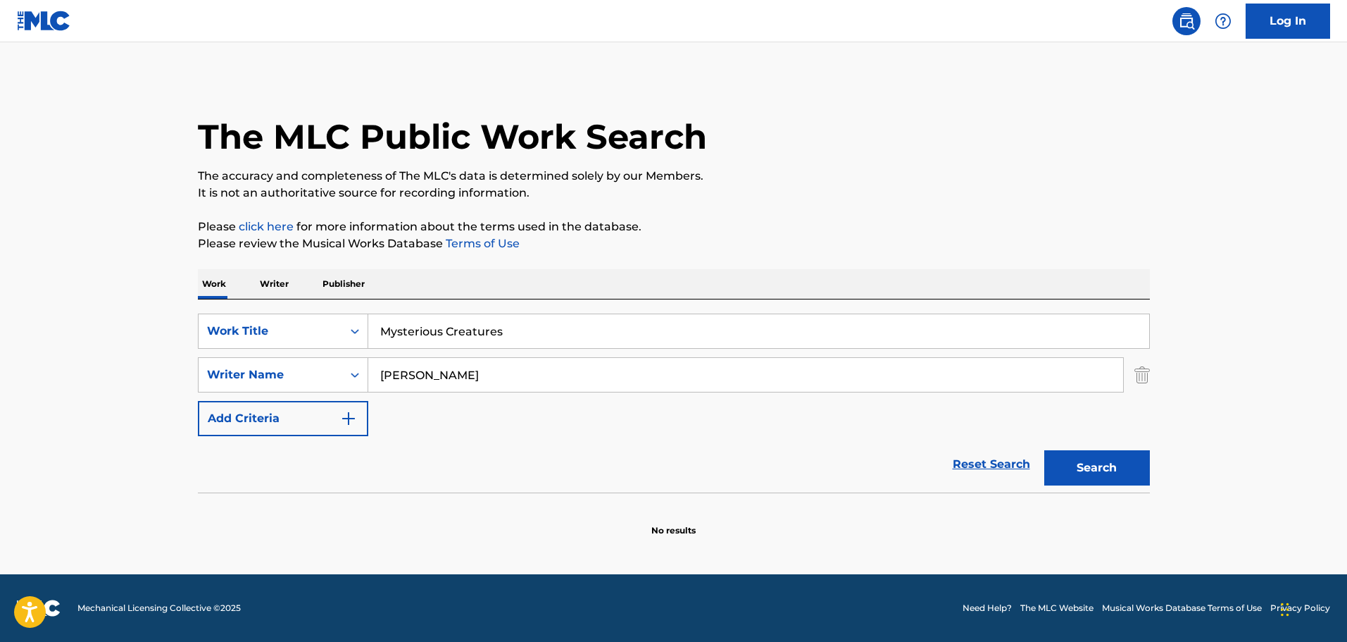
click at [1098, 463] on button "Search" at bounding box center [1097, 467] width 106 height 35
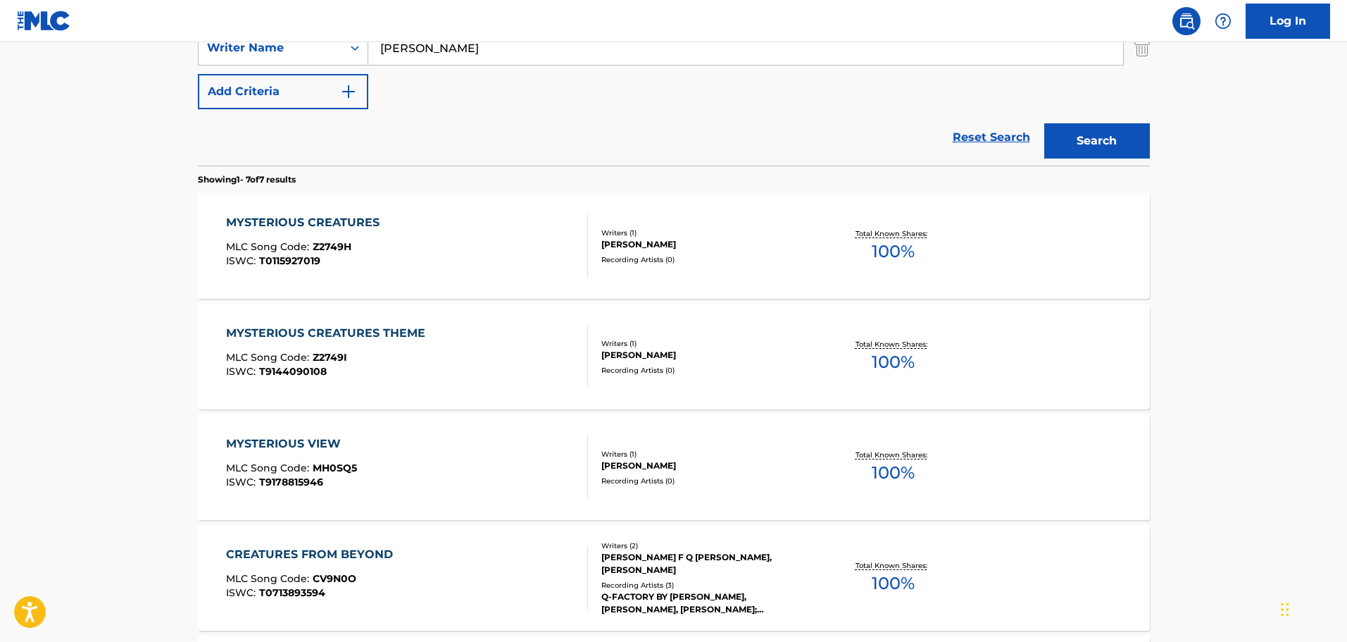
scroll to position [352, 0]
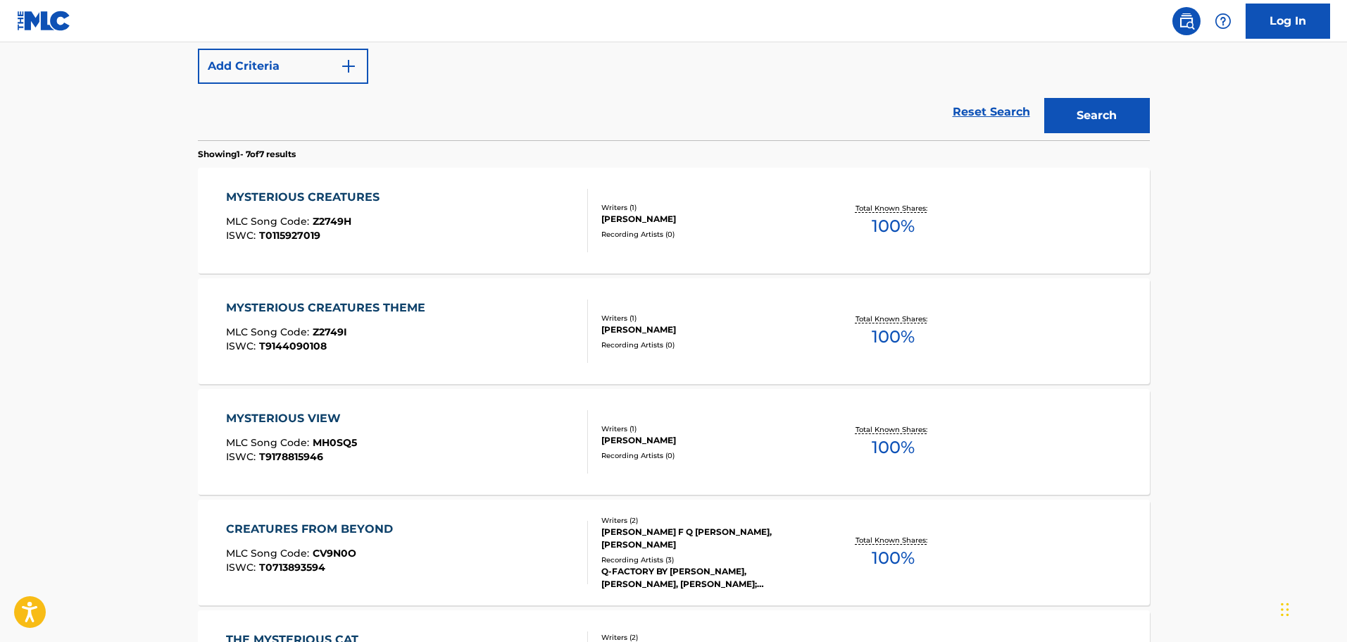
click at [416, 211] on div "MYSTERIOUS CREATURES MLC Song Code : Z2749H ISWC : T0115927019" at bounding box center [407, 220] width 362 height 63
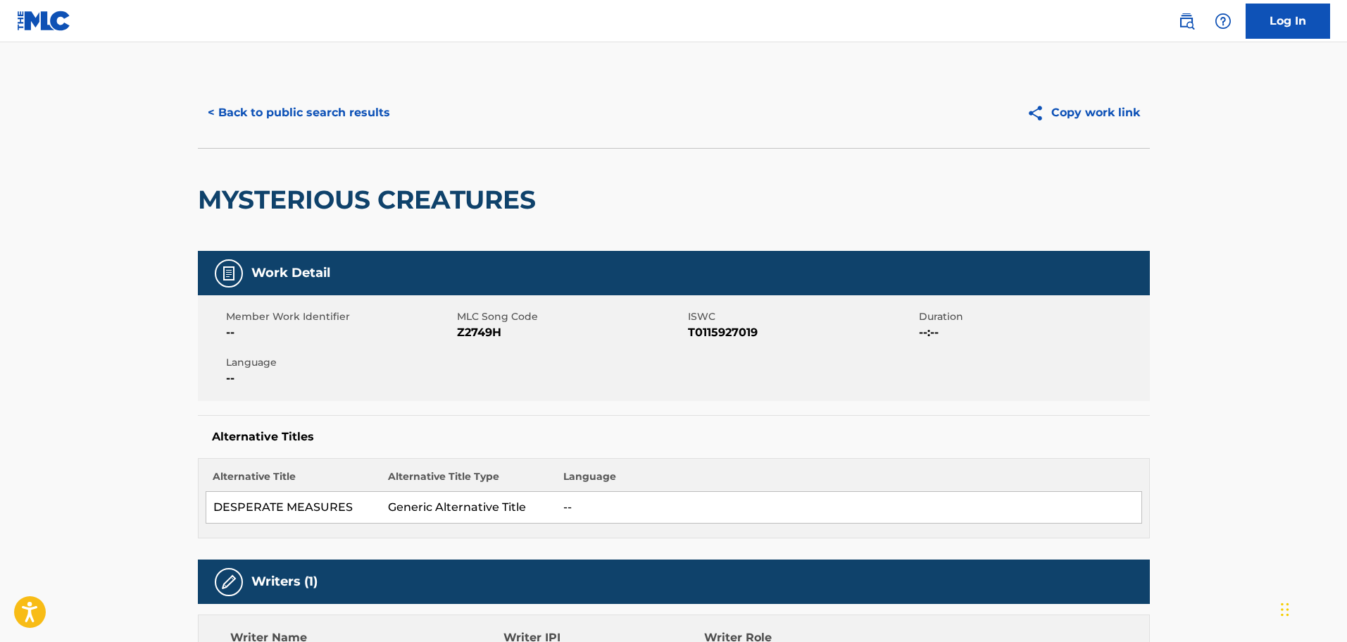
click at [318, 187] on h2 "MYSTERIOUS CREATURES" at bounding box center [370, 200] width 345 height 32
click at [315, 189] on h2 "MYSTERIOUS CREATURES" at bounding box center [370, 200] width 345 height 32
click at [304, 197] on h2 "MYSTERIOUS CREATURES" at bounding box center [370, 200] width 345 height 32
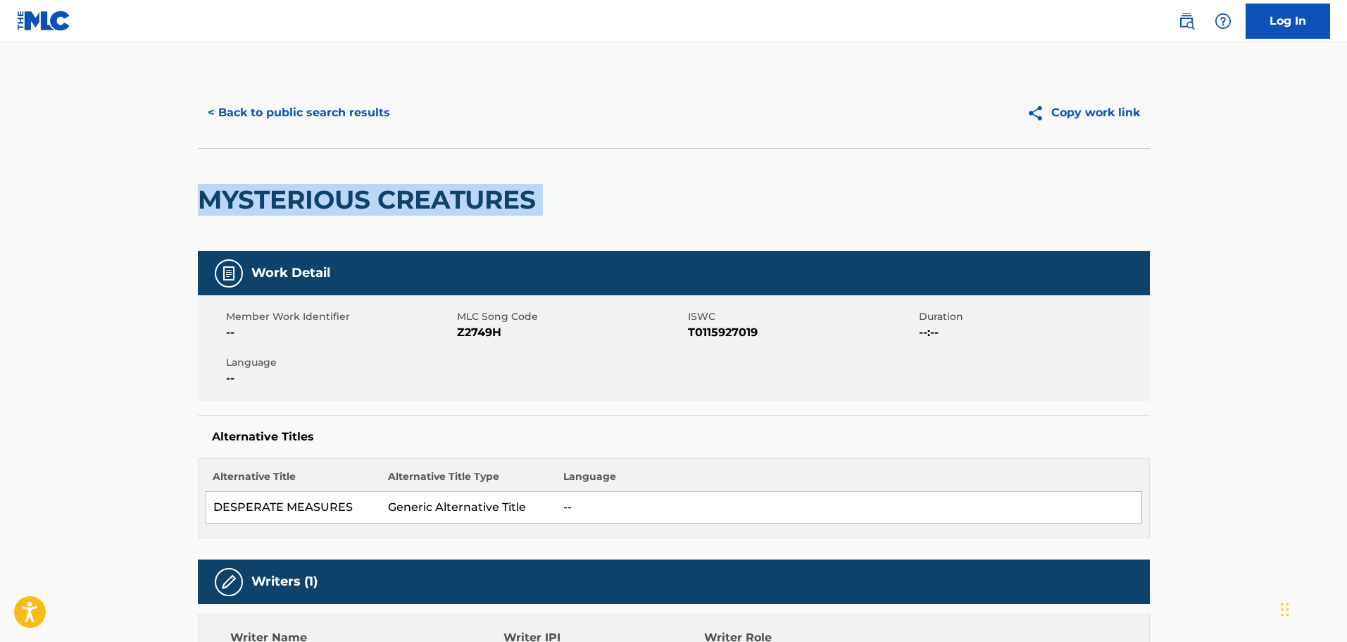
click at [304, 197] on h2 "MYSTERIOUS CREATURES" at bounding box center [370, 200] width 345 height 32
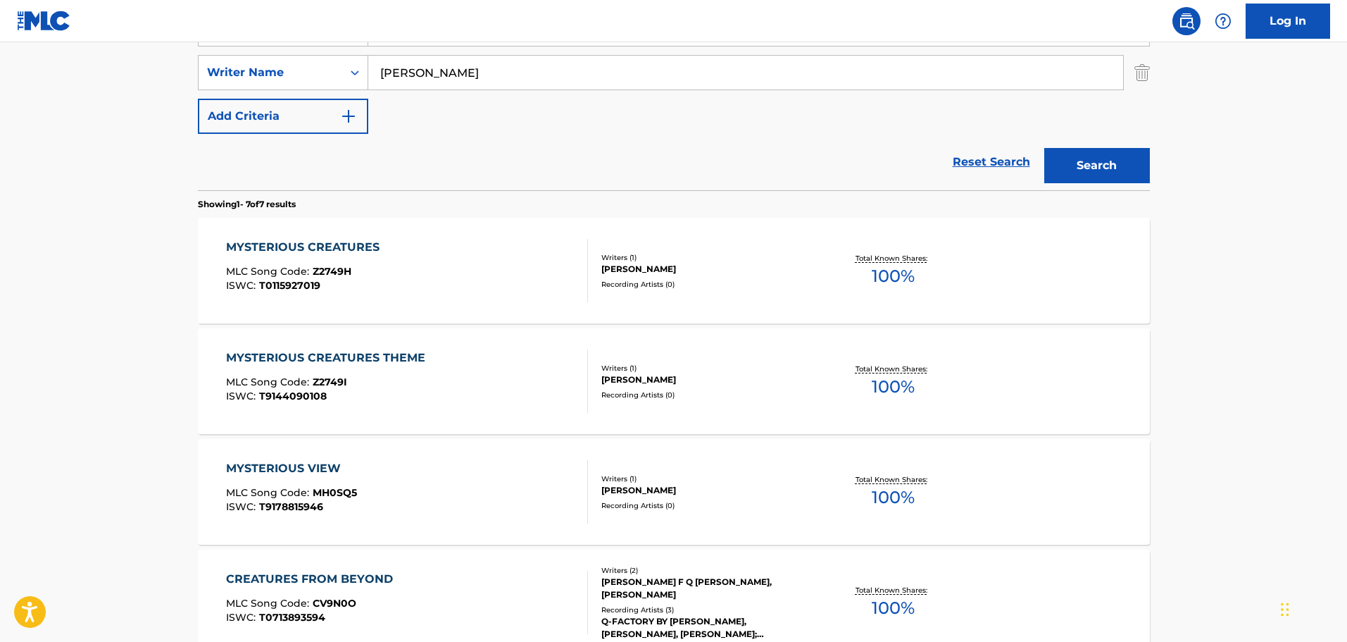
scroll to position [292, 0]
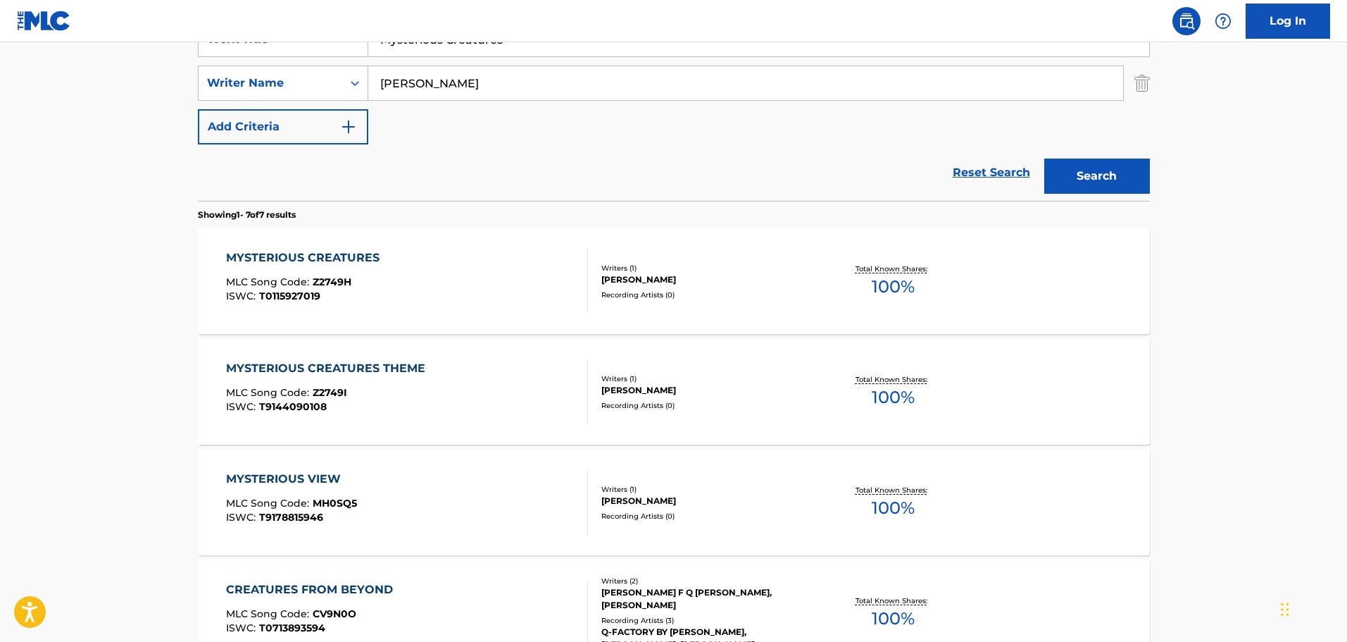
click at [415, 386] on div "MYSTERIOUS CREATURES THEME MLC Song Code : Z2749I ISWC : T9144090108" at bounding box center [329, 391] width 206 height 63
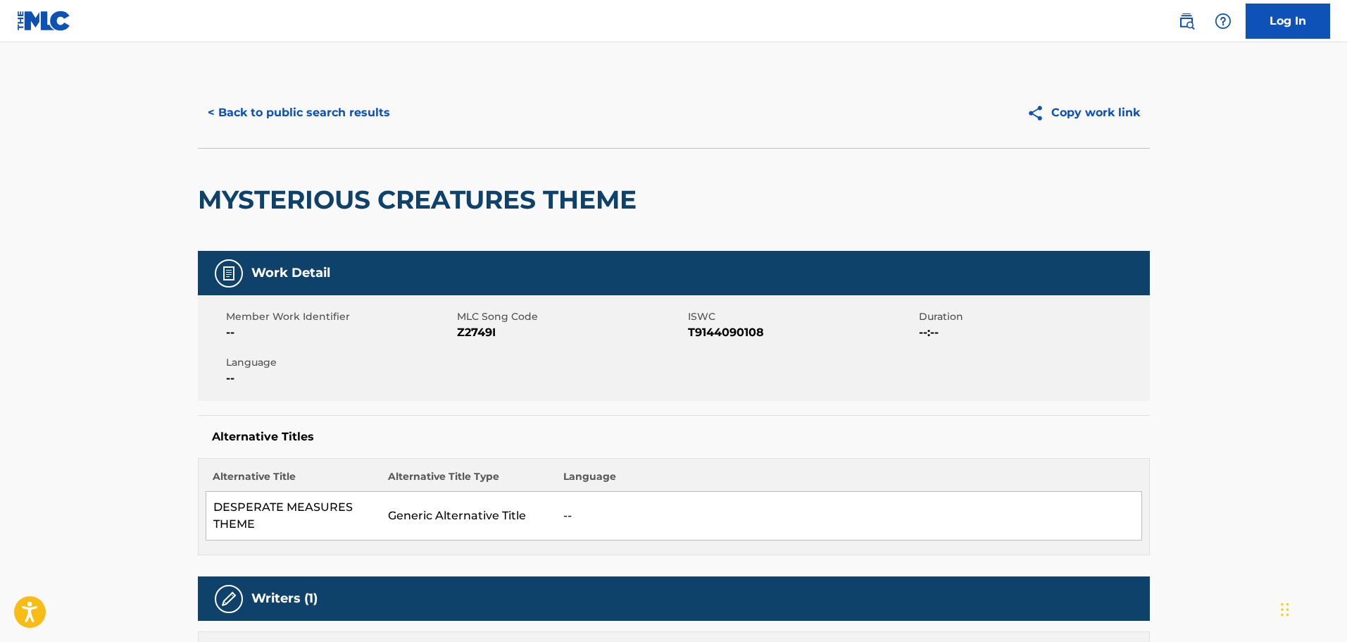
click at [276, 183] on div "MYSTERIOUS CREATURES THEME" at bounding box center [421, 200] width 446 height 102
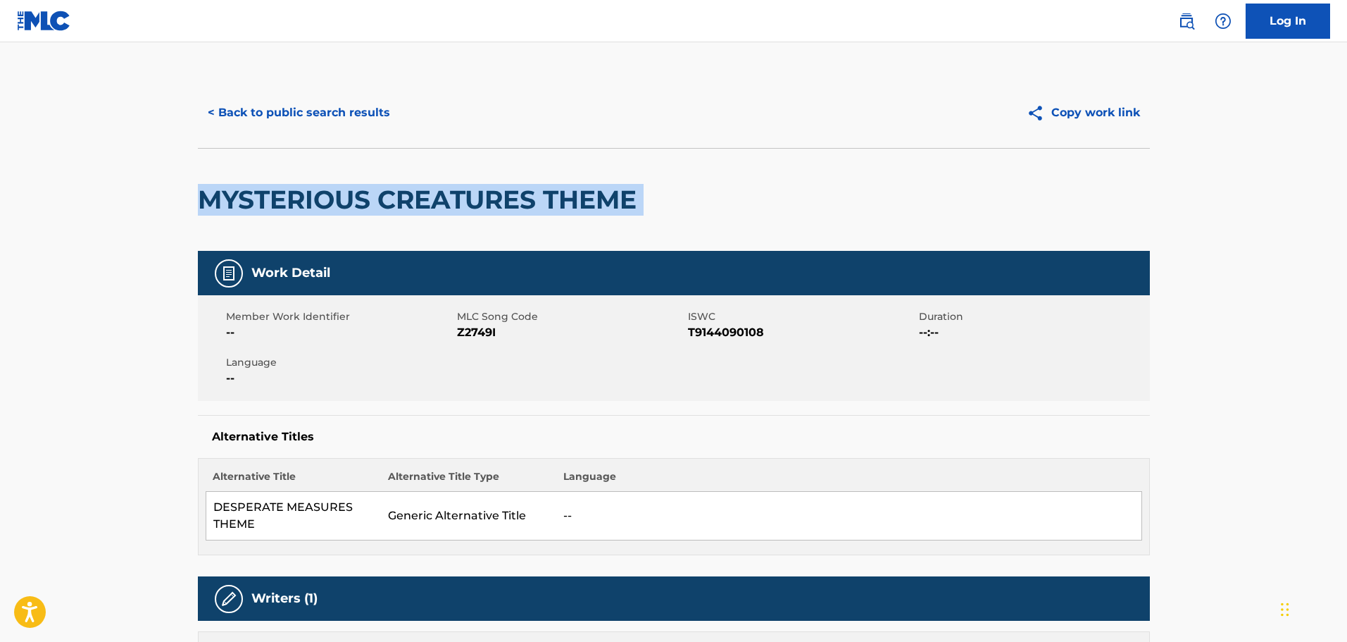
click at [275, 183] on div "MYSTERIOUS CREATURES THEME" at bounding box center [421, 200] width 446 height 102
copy div "MYSTERIOUS CREATURES THEME"
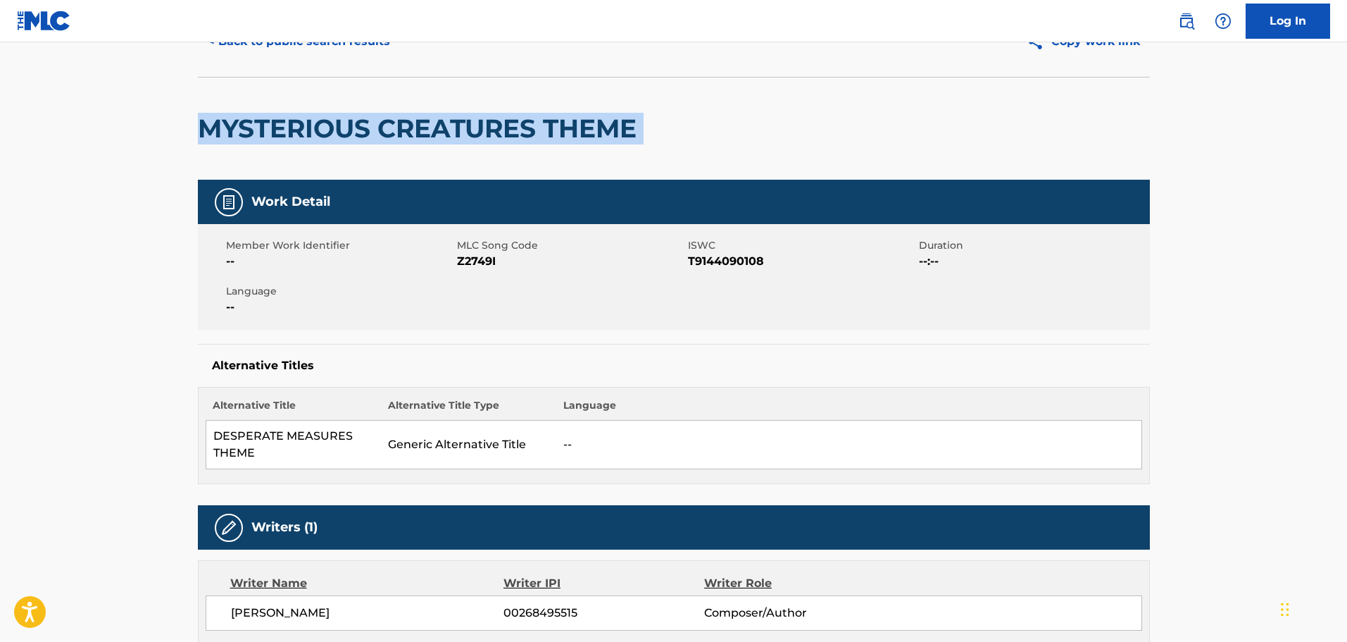
scroll to position [70, 0]
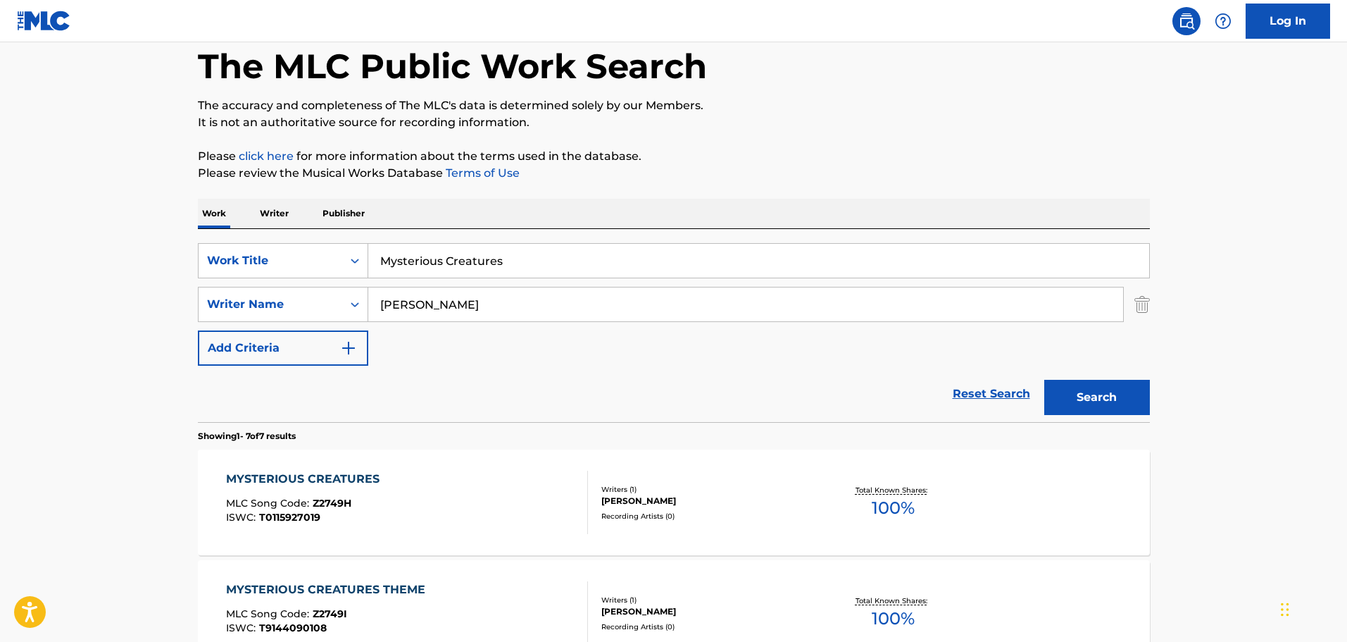
scroll to position [292, 0]
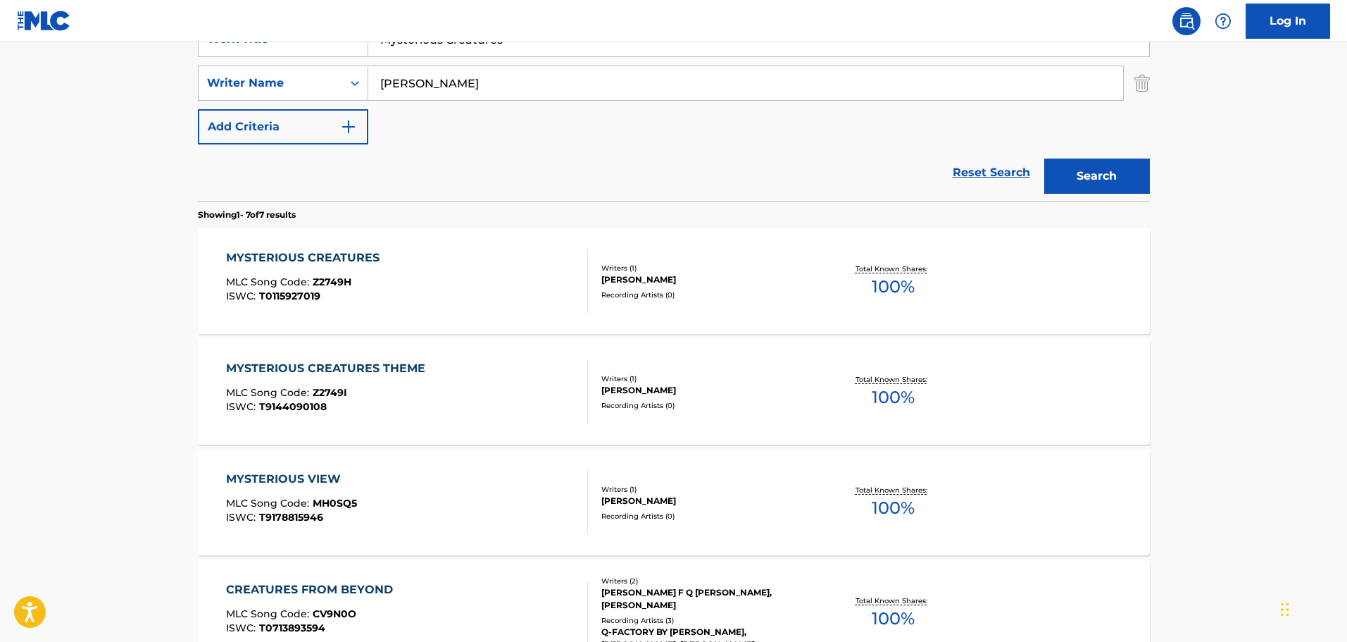
click at [318, 255] on div "MYSTERIOUS CREATURES" at bounding box center [306, 257] width 161 height 17
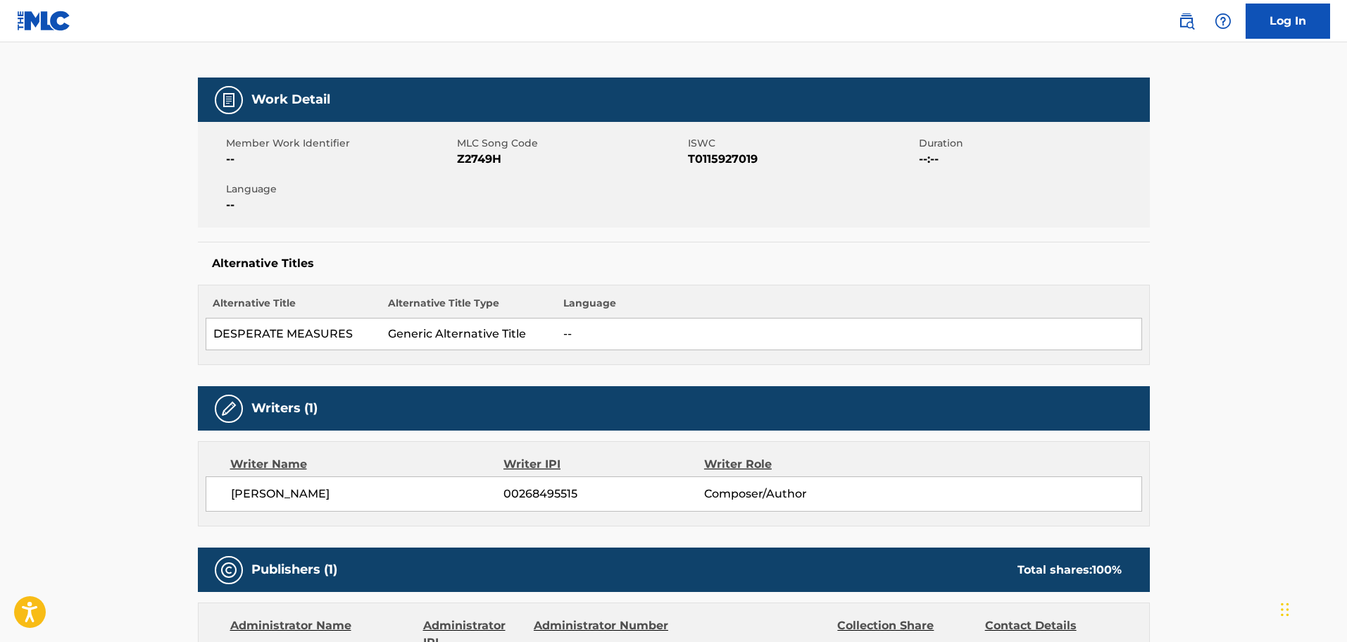
scroll to position [211, 0]
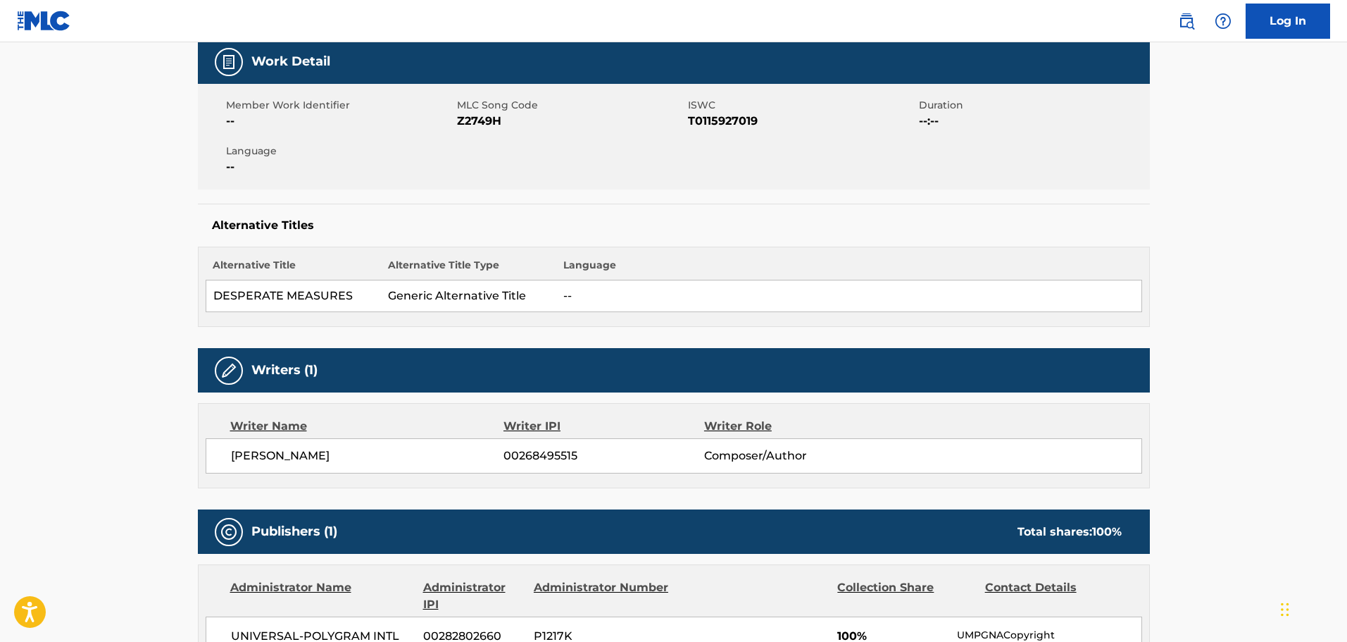
click at [273, 294] on td "DESPERATE MEASURES" at bounding box center [293, 296] width 175 height 32
drag, startPoint x: 273, startPoint y: 294, endPoint x: 255, endPoint y: 297, distance: 17.7
click at [255, 297] on td "DESPERATE MEASURES" at bounding box center [293, 296] width 175 height 32
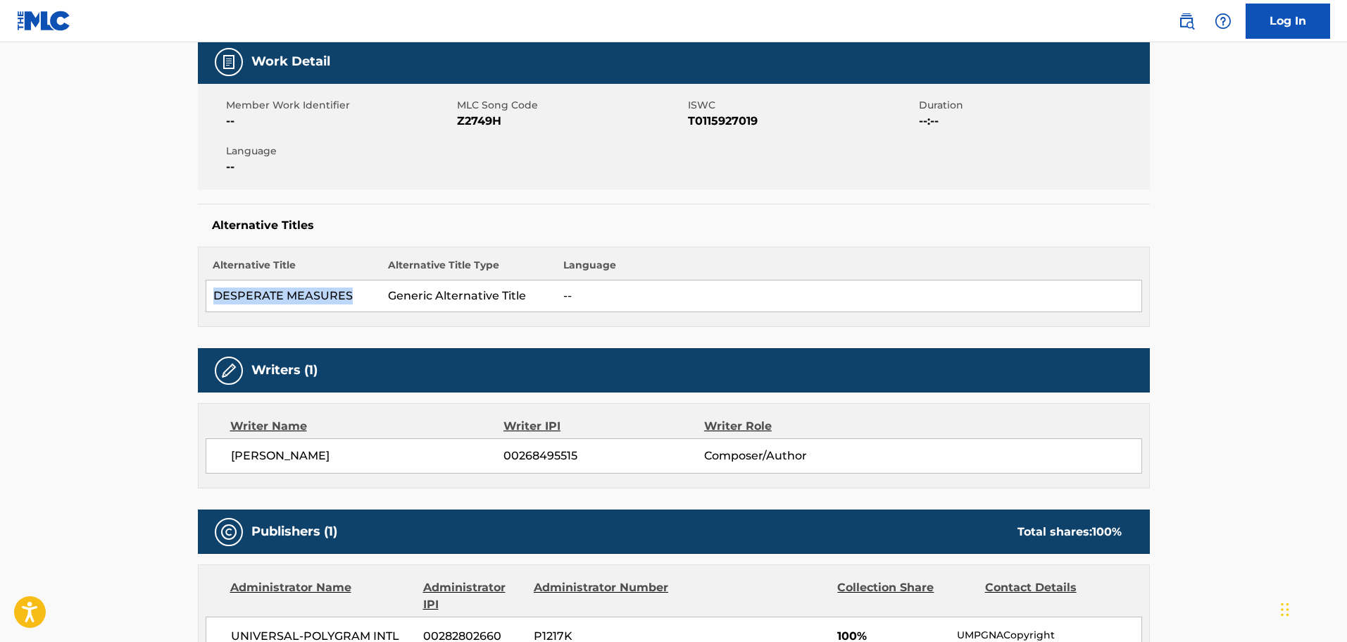
click at [255, 297] on td "DESPERATE MEASURES" at bounding box center [293, 296] width 175 height 32
click at [294, 449] on span "[PERSON_NAME]" at bounding box center [367, 455] width 273 height 17
copy div "[PERSON_NAME]"
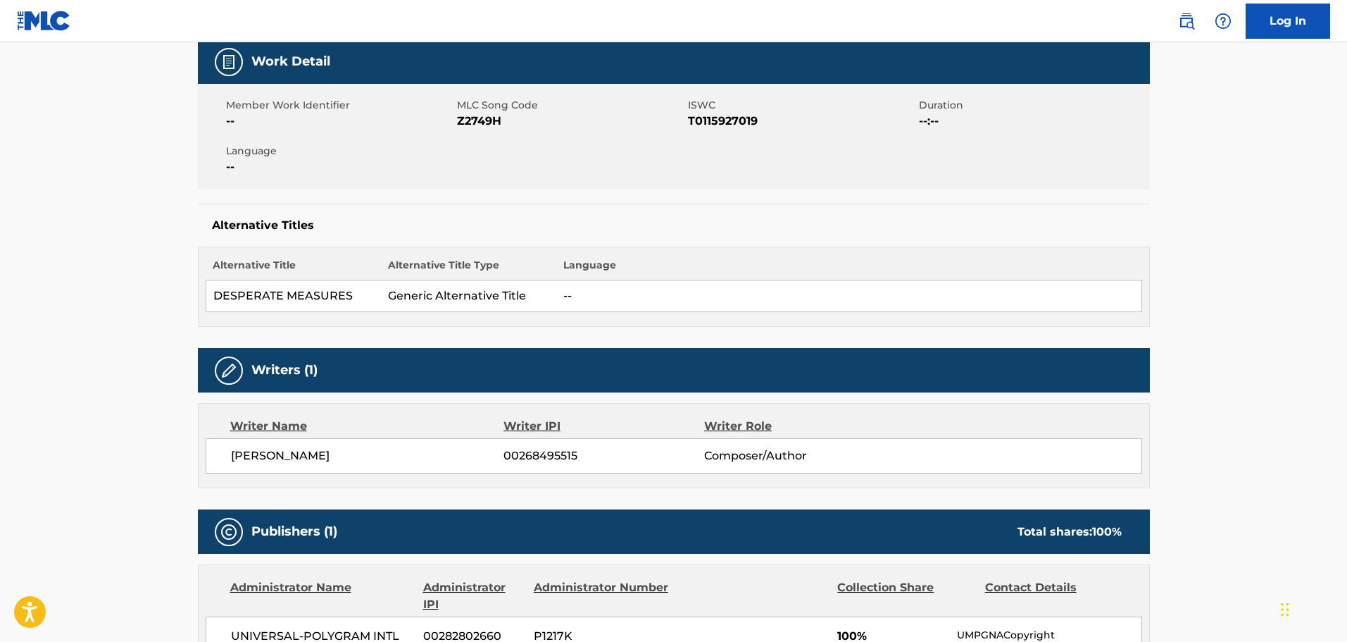
click at [319, 282] on td "DESPERATE MEASURES" at bounding box center [293, 296] width 175 height 32
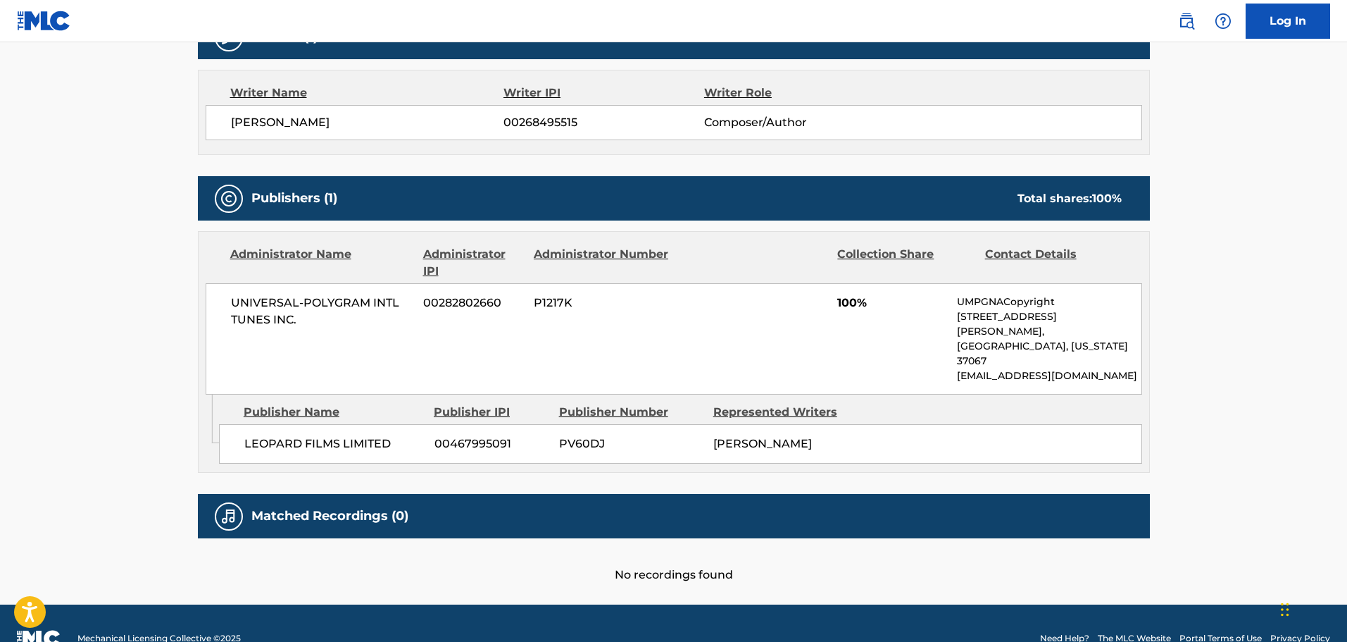
scroll to position [545, 0]
